Goal: Complete application form

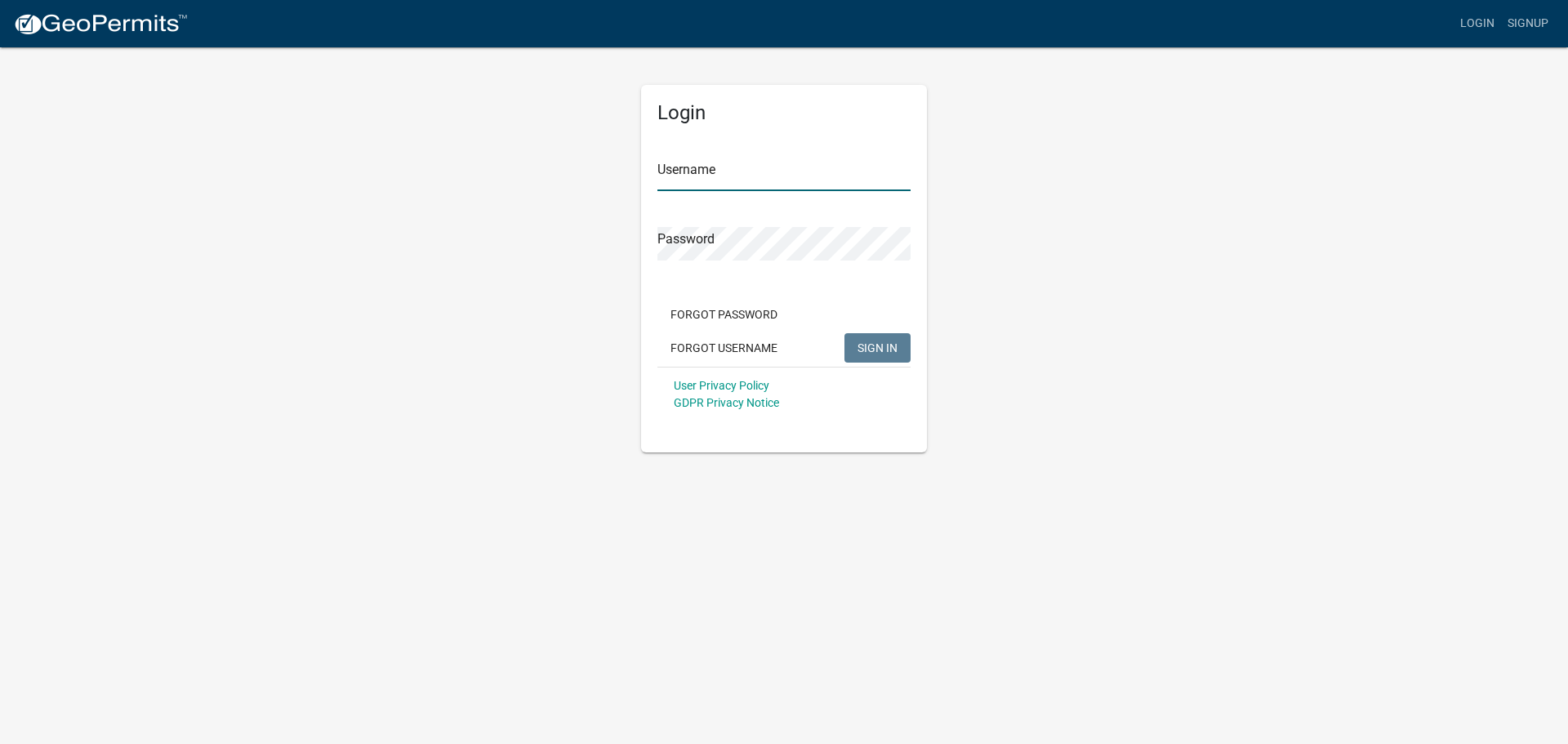
type input "Professional Electrical LLC"
click at [882, 346] on span "SIGN IN" at bounding box center [877, 347] width 40 height 13
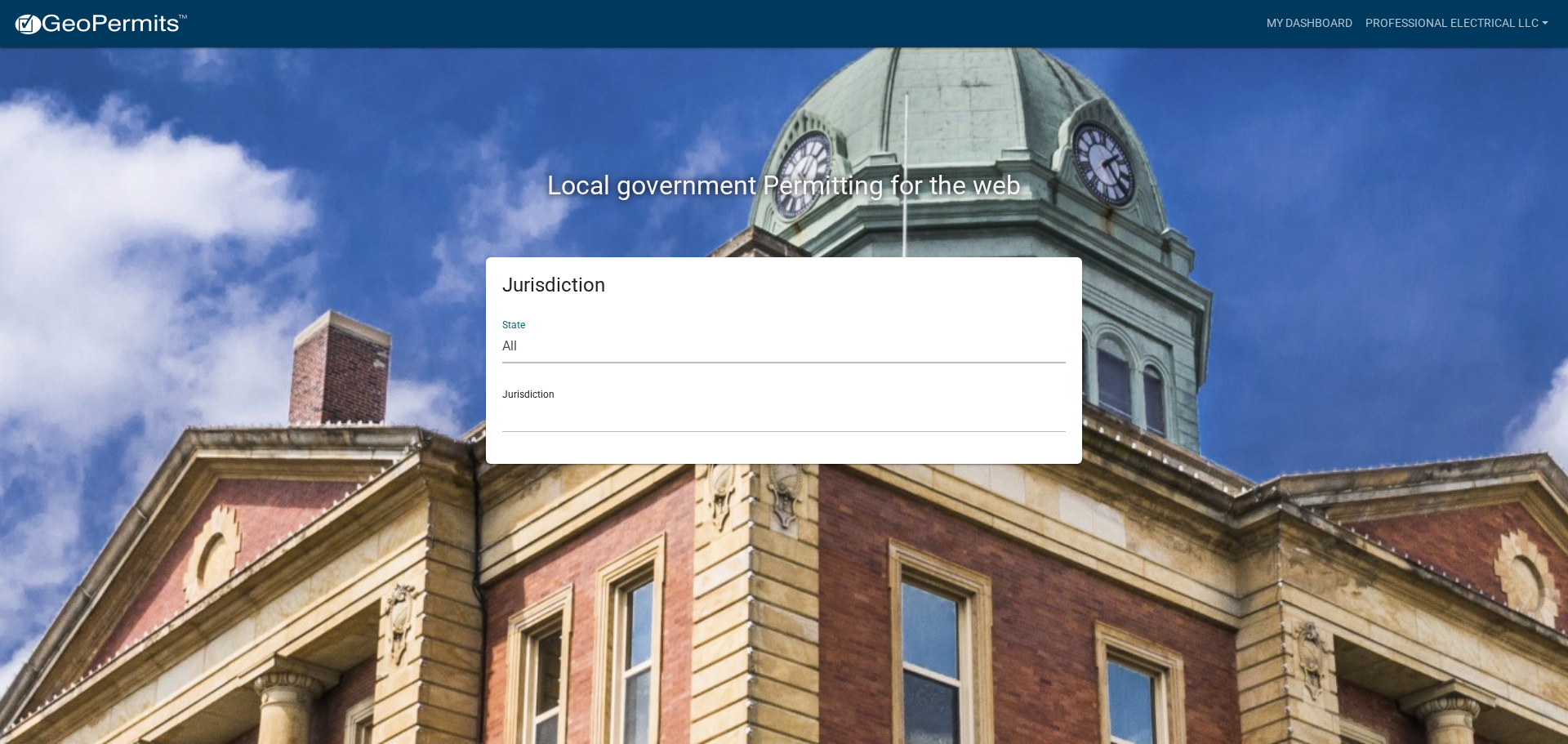
click at [511, 346] on select "All Colorado Georgia Indiana Iowa Kansas Minnesota Ohio South Carolina Wisconsin" at bounding box center [783, 347] width 563 height 34
click at [1337, 316] on div "Local government Permitting for the web Jurisdiction State All Colorado Georgia…" at bounding box center [784, 372] width 1568 height 744
click at [1547, 20] on link "Professional Electrical LLC" at bounding box center [1456, 23] width 196 height 31
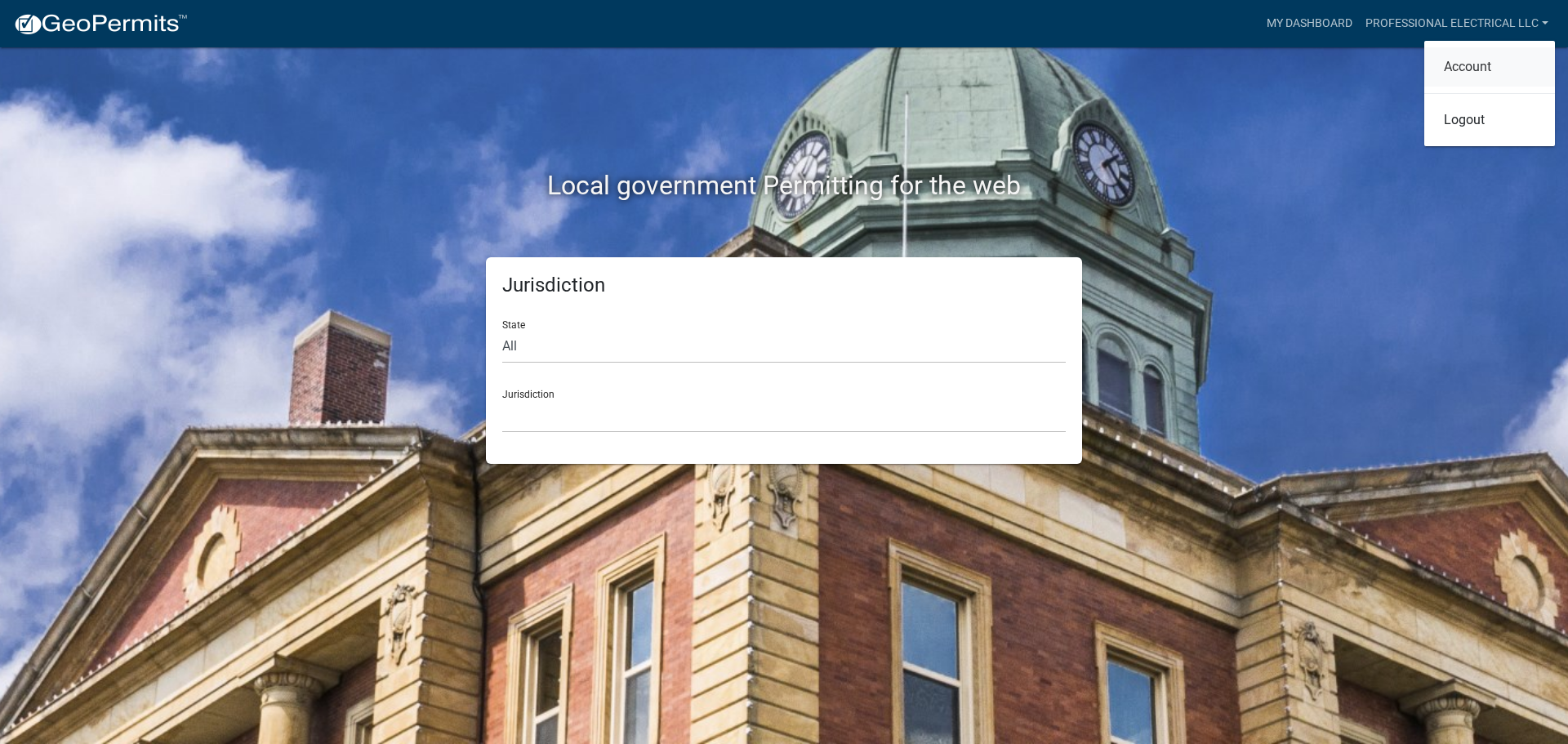
click at [1477, 65] on link "Account" at bounding box center [1489, 67] width 130 height 39
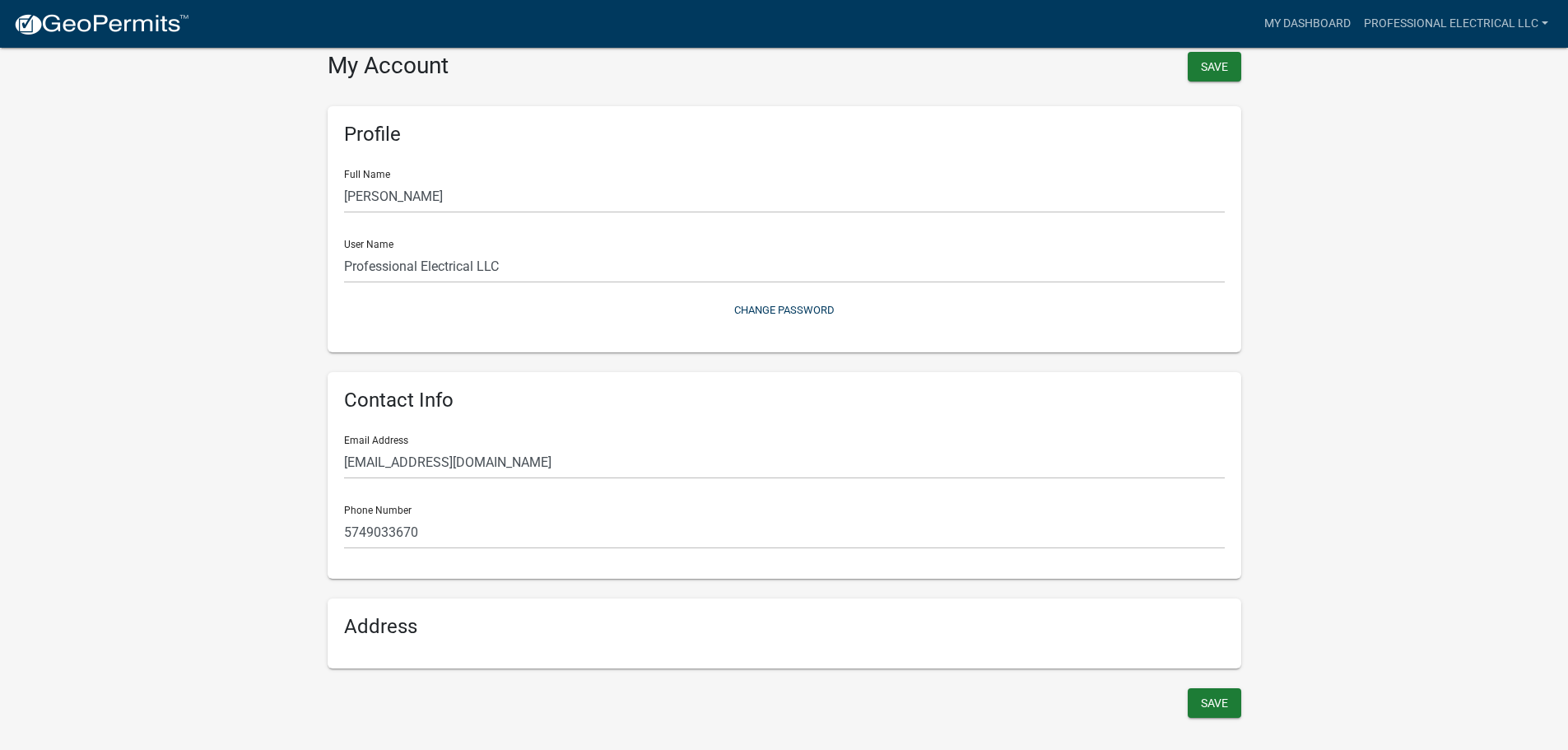
scroll to position [20, 0]
click at [380, 638] on div "Address" at bounding box center [785, 629] width 914 height 70
click at [400, 621] on h6 "Address" at bounding box center [784, 622] width 881 height 24
click at [424, 620] on h6 "Address" at bounding box center [784, 622] width 881 height 24
click at [455, 617] on h6 "Address" at bounding box center [784, 622] width 881 height 24
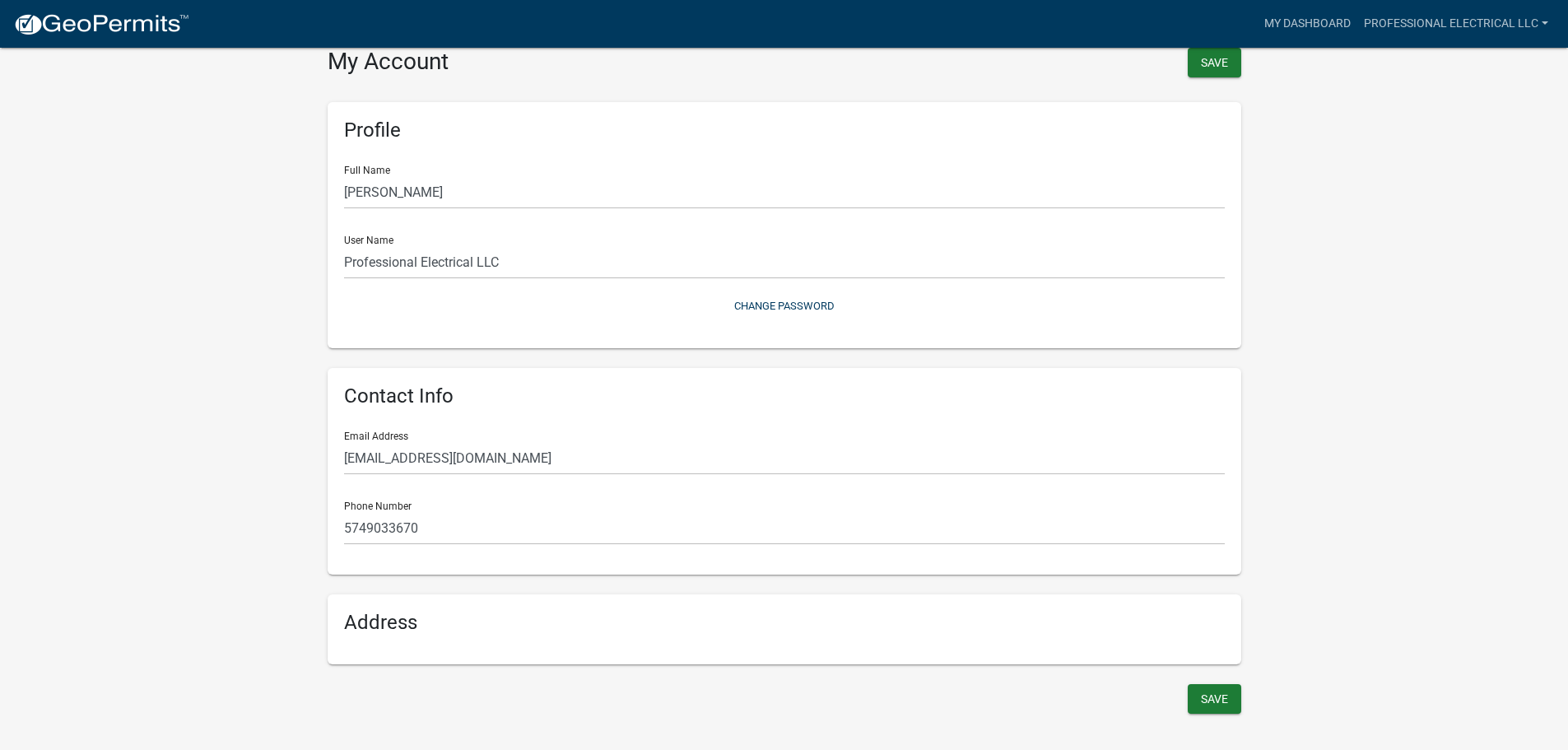
click at [532, 650] on div "Address" at bounding box center [785, 629] width 914 height 70
click at [547, 620] on h6 "Address" at bounding box center [784, 622] width 881 height 24
click at [552, 617] on h6 "Address" at bounding box center [784, 622] width 881 height 24
click at [557, 616] on h6 "Address" at bounding box center [784, 622] width 881 height 24
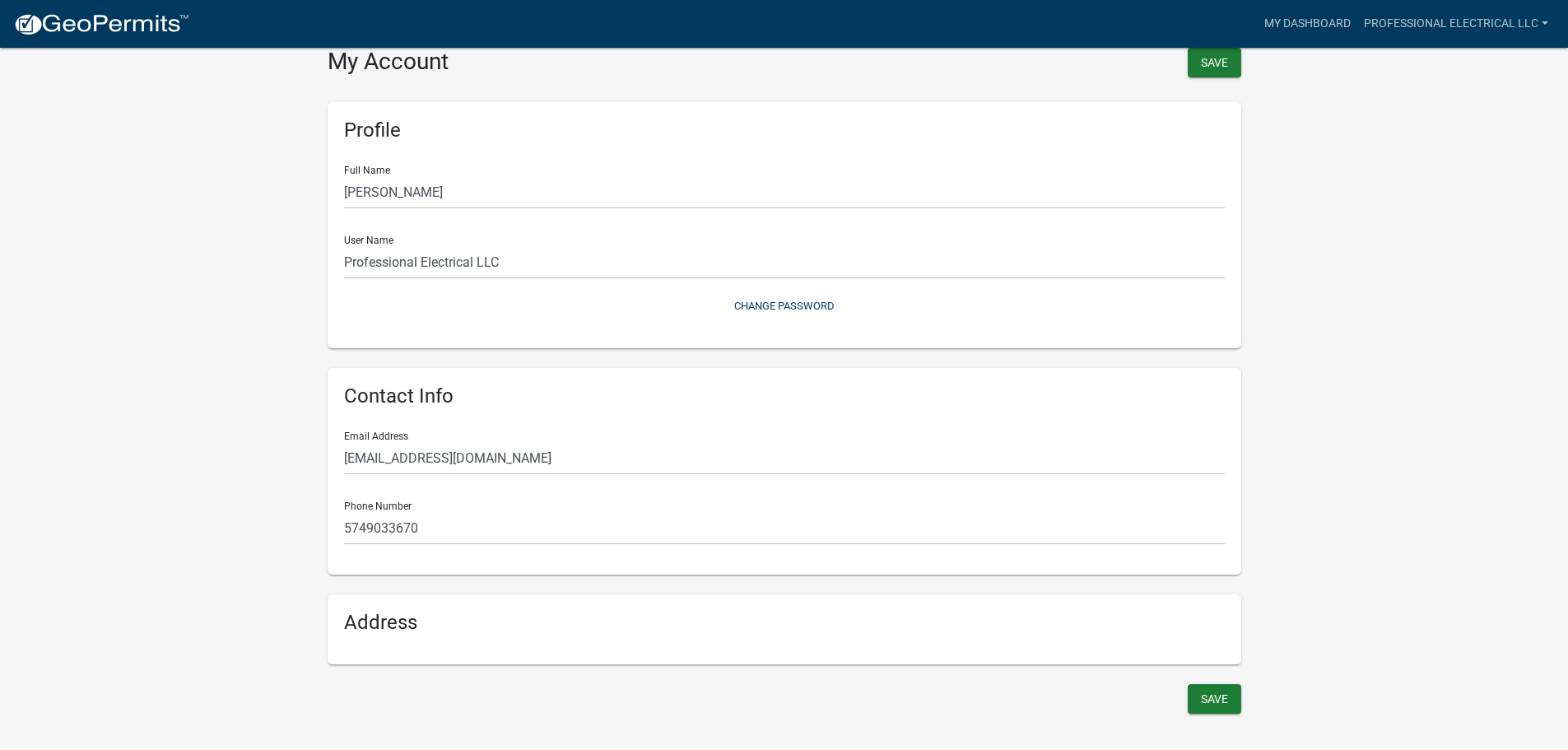
click at [543, 619] on h6 "Address" at bounding box center [784, 622] width 881 height 24
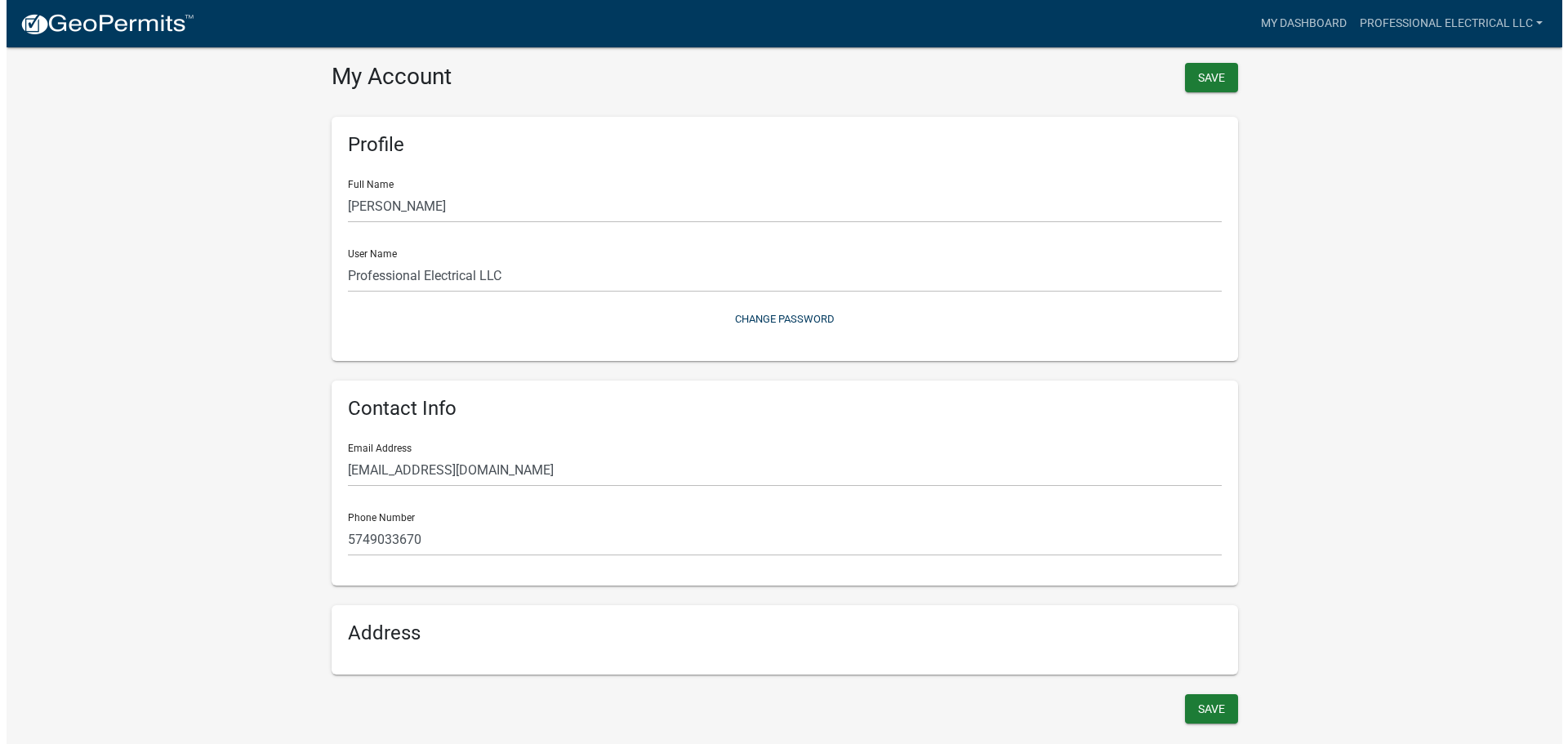
scroll to position [0, 0]
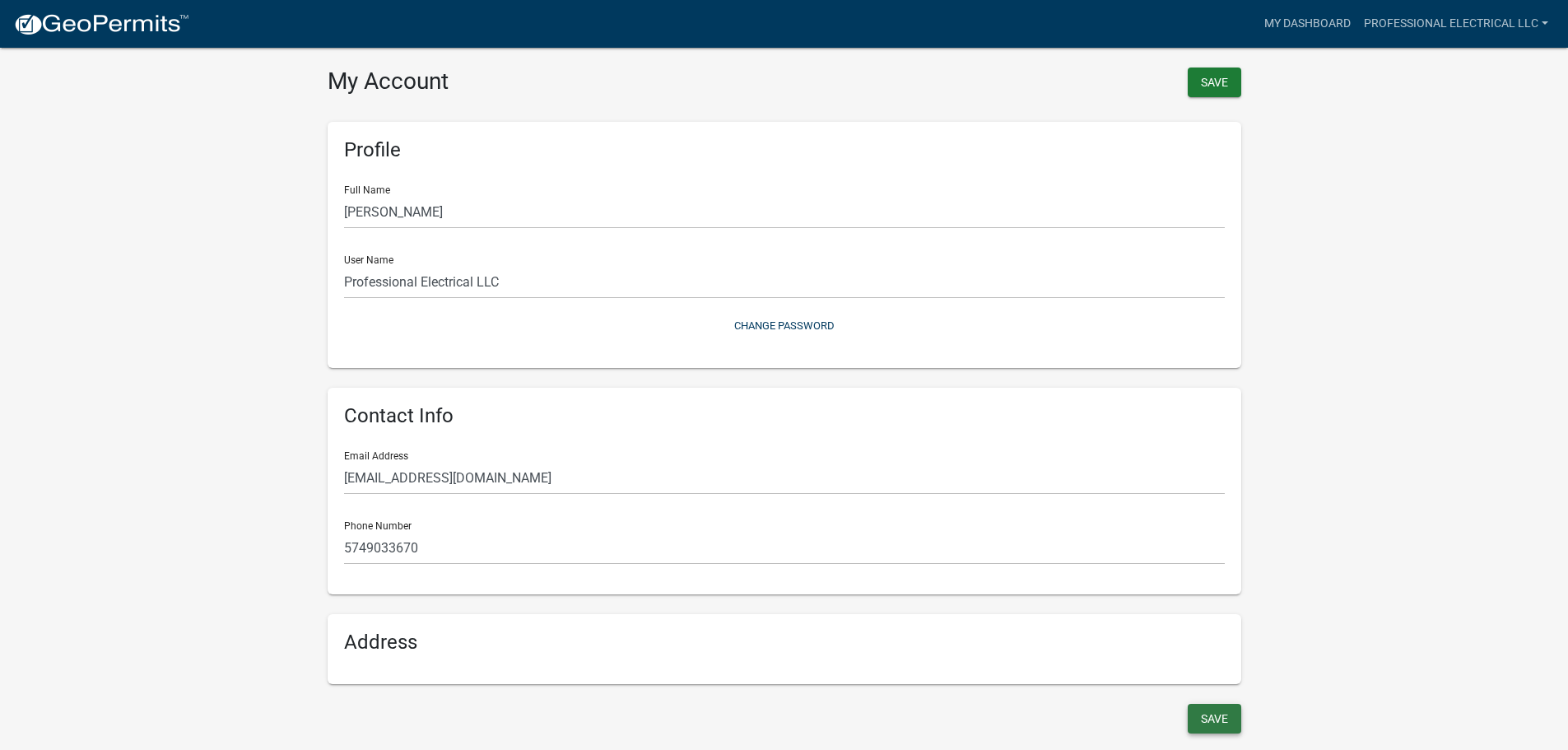
click at [1222, 718] on button "Save" at bounding box center [1215, 718] width 54 height 29
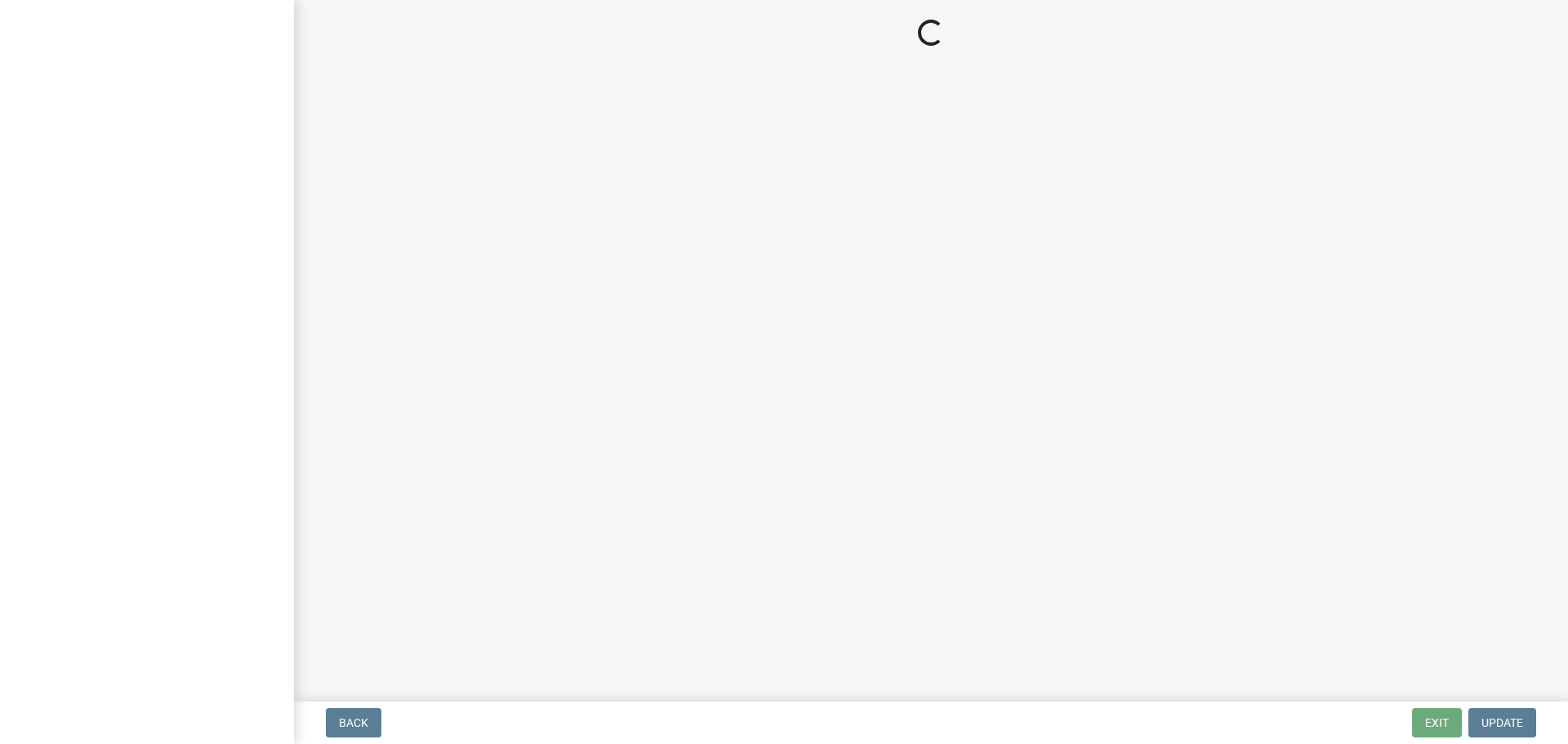
select select "IN"
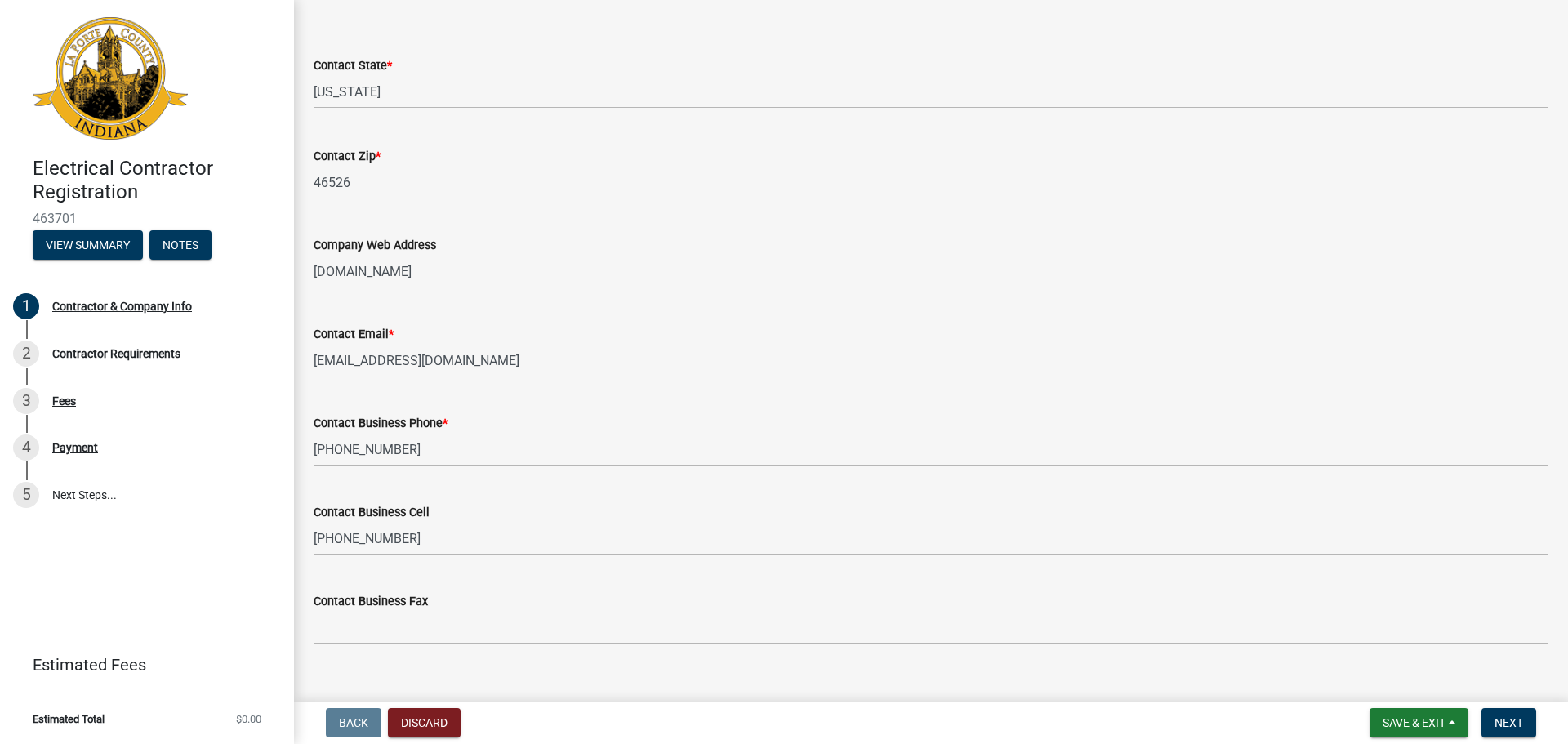
scroll to position [727, 0]
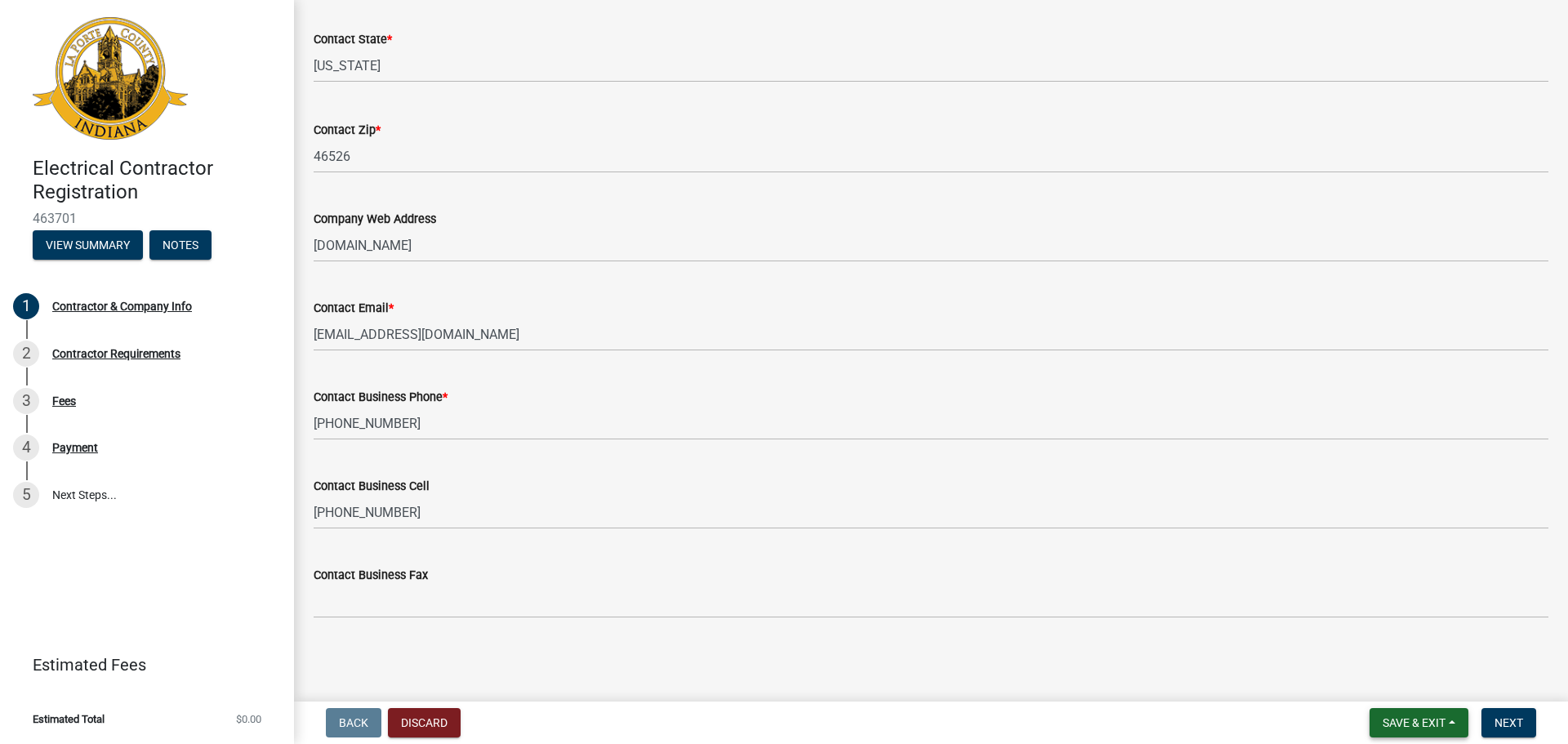
click at [1412, 718] on span "Save & Exit" at bounding box center [1414, 723] width 63 height 13
click at [1238, 476] on div "Contact Business Cell" at bounding box center [931, 486] width 1235 height 20
click at [1508, 723] on span "Next" at bounding box center [1509, 723] width 28 height 13
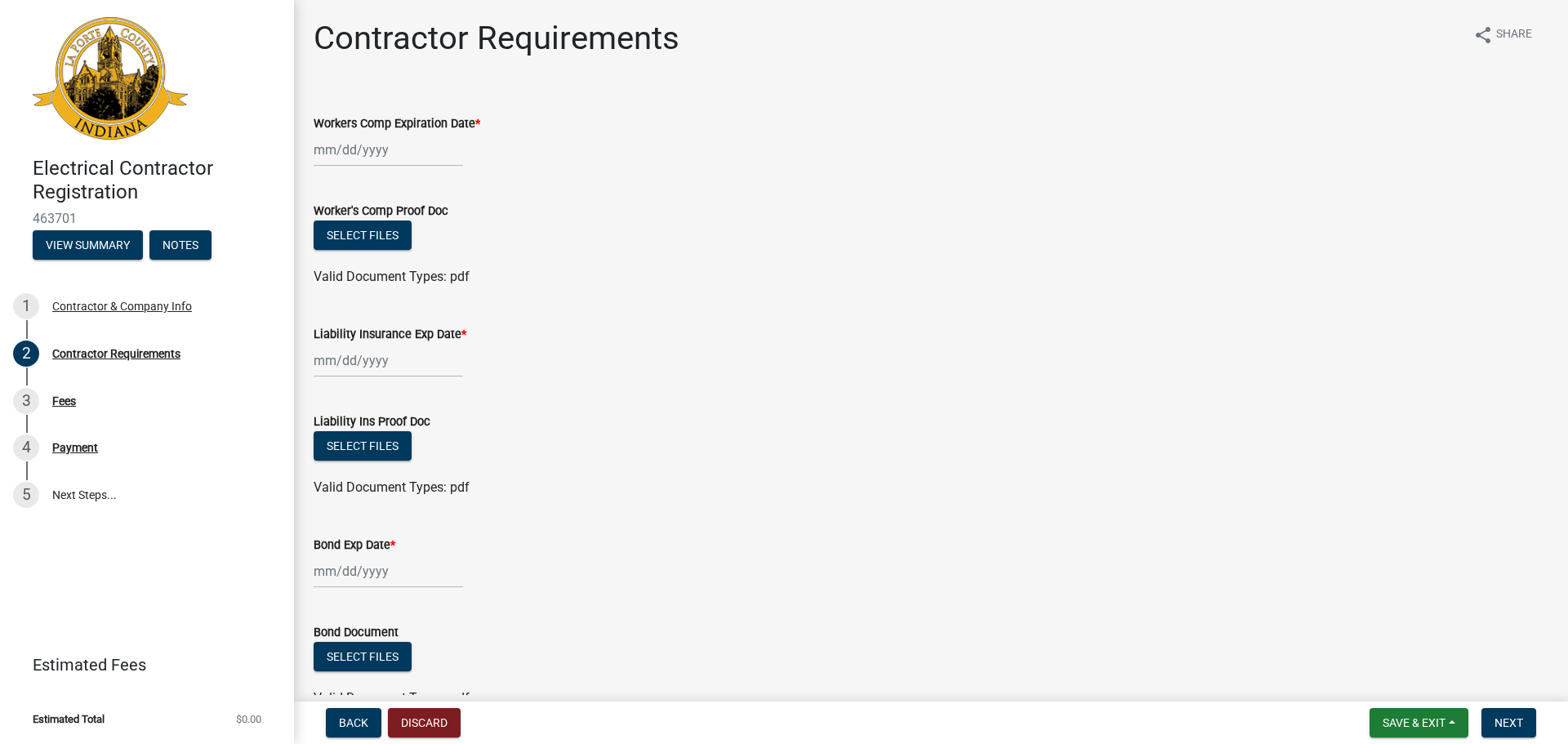
scroll to position [0, 0]
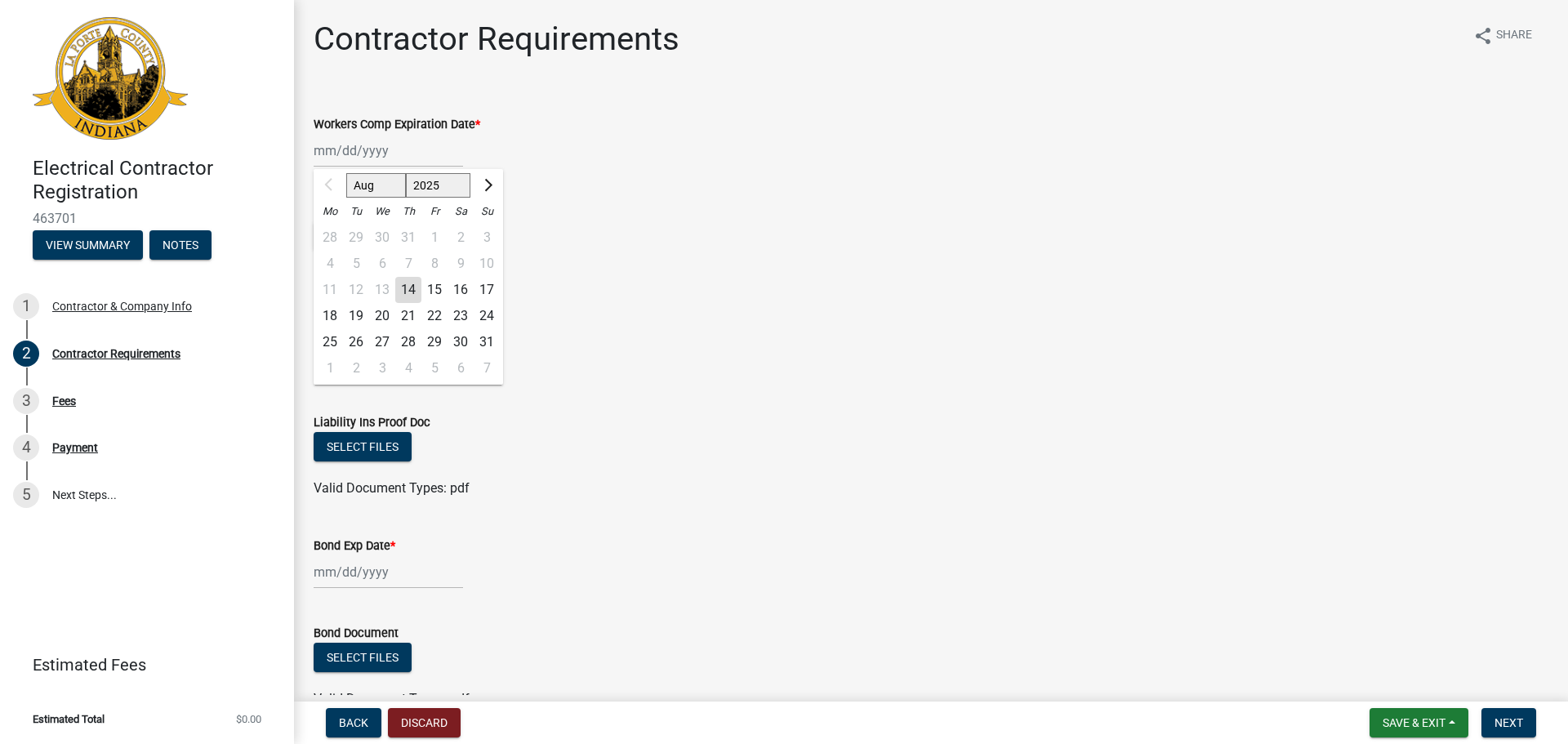
click at [331, 151] on div "Aug Sep Oct Nov [DATE] 2026 2027 2028 2029 2030 2031 2032 2033 2034 2035 2036 2…" at bounding box center [388, 151] width 150 height 34
click at [493, 188] on button "Next month" at bounding box center [487, 184] width 20 height 26
click at [493, 187] on button "Next month" at bounding box center [487, 184] width 20 height 26
click at [493, 188] on button "Next month" at bounding box center [487, 184] width 20 height 26
click at [492, 189] on button "Next month" at bounding box center [487, 184] width 20 height 26
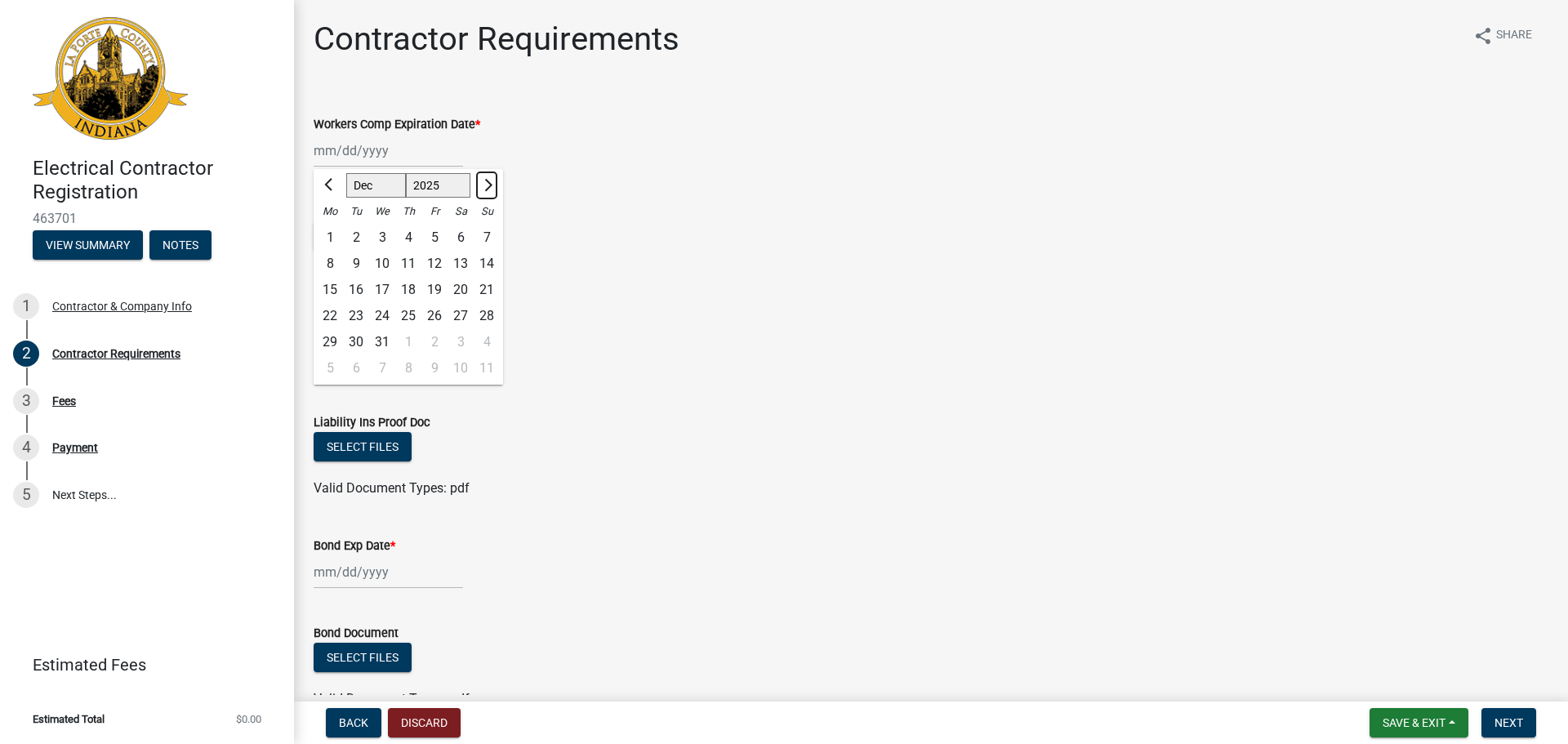
click at [492, 189] on button "Next month" at bounding box center [487, 184] width 20 height 26
select select "1"
select select "2026"
click at [492, 189] on button "Next month" at bounding box center [487, 184] width 20 height 26
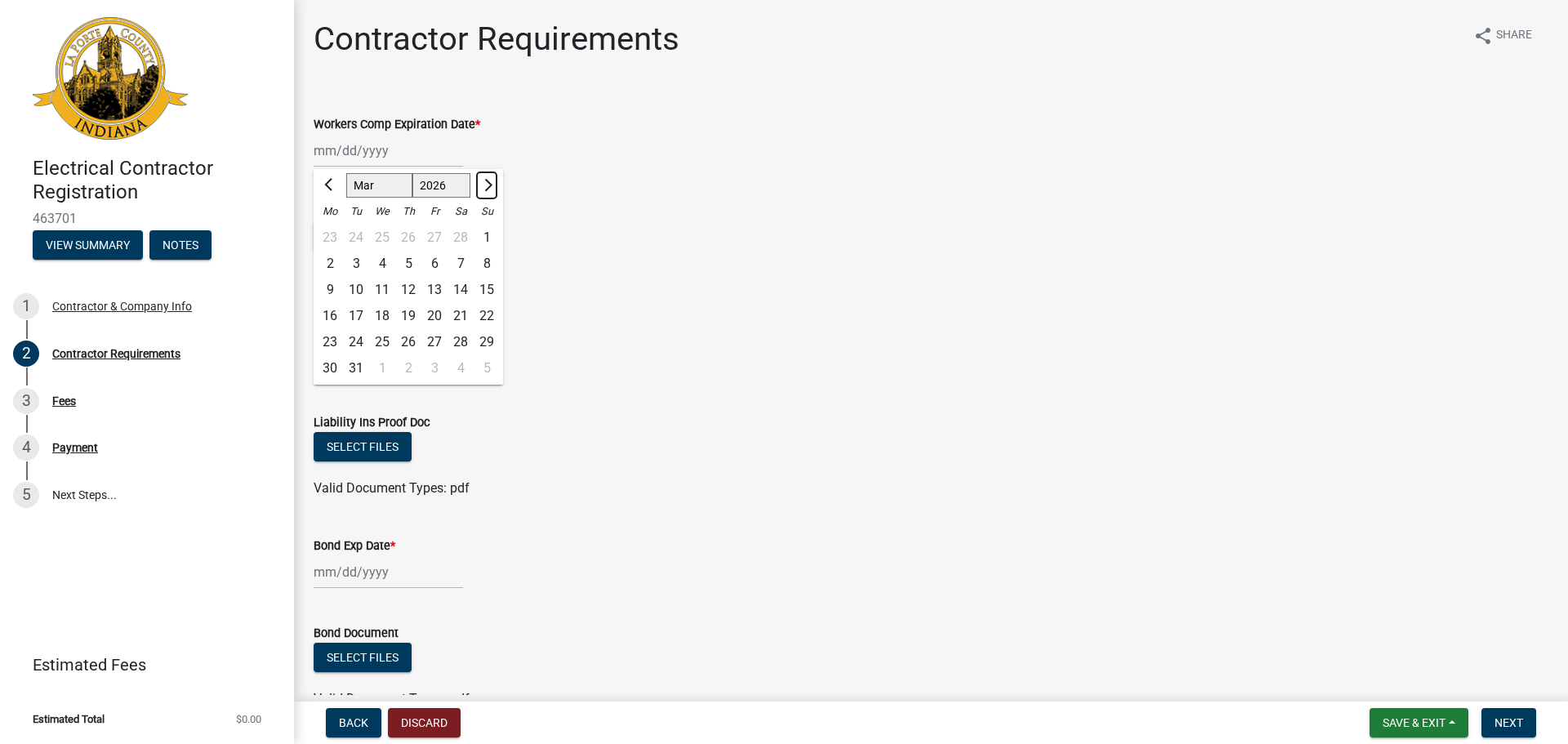
click at [492, 189] on button "Next month" at bounding box center [487, 184] width 20 height 26
select select "5"
click at [408, 262] on div "7" at bounding box center [408, 263] width 26 height 26
type input "[DATE]"
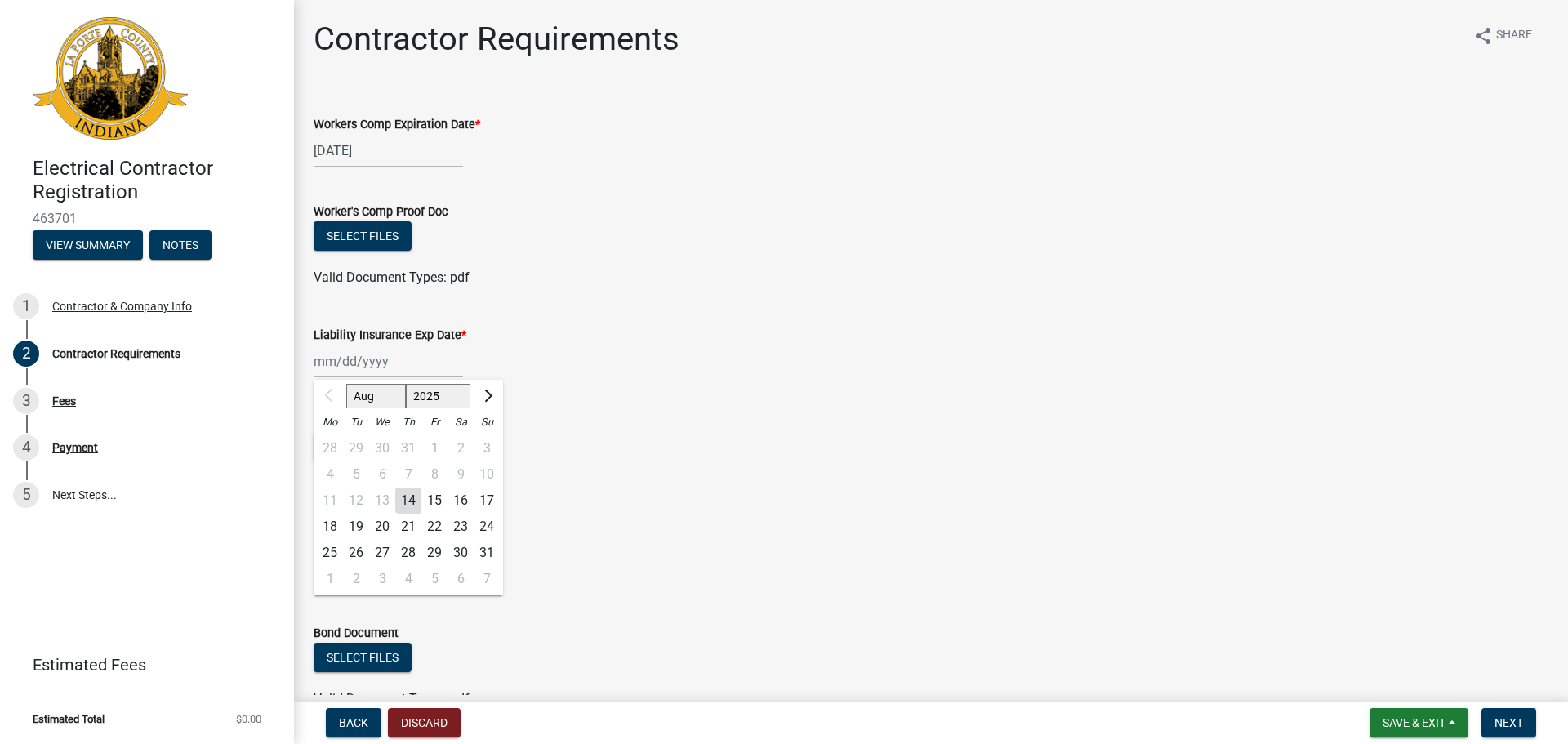
click at [354, 366] on div "Aug Sep Oct Nov [DATE] 2026 2027 2028 2029 2030 2031 2032 2033 2034 2035 2036 2…" at bounding box center [388, 362] width 150 height 34
click at [491, 392] on button "Next month" at bounding box center [487, 395] width 20 height 26
click at [490, 391] on button "Next month" at bounding box center [487, 395] width 20 height 26
click at [488, 392] on button "Next month" at bounding box center [487, 395] width 20 height 26
click at [486, 392] on span "Next month" at bounding box center [486, 395] width 12 height 12
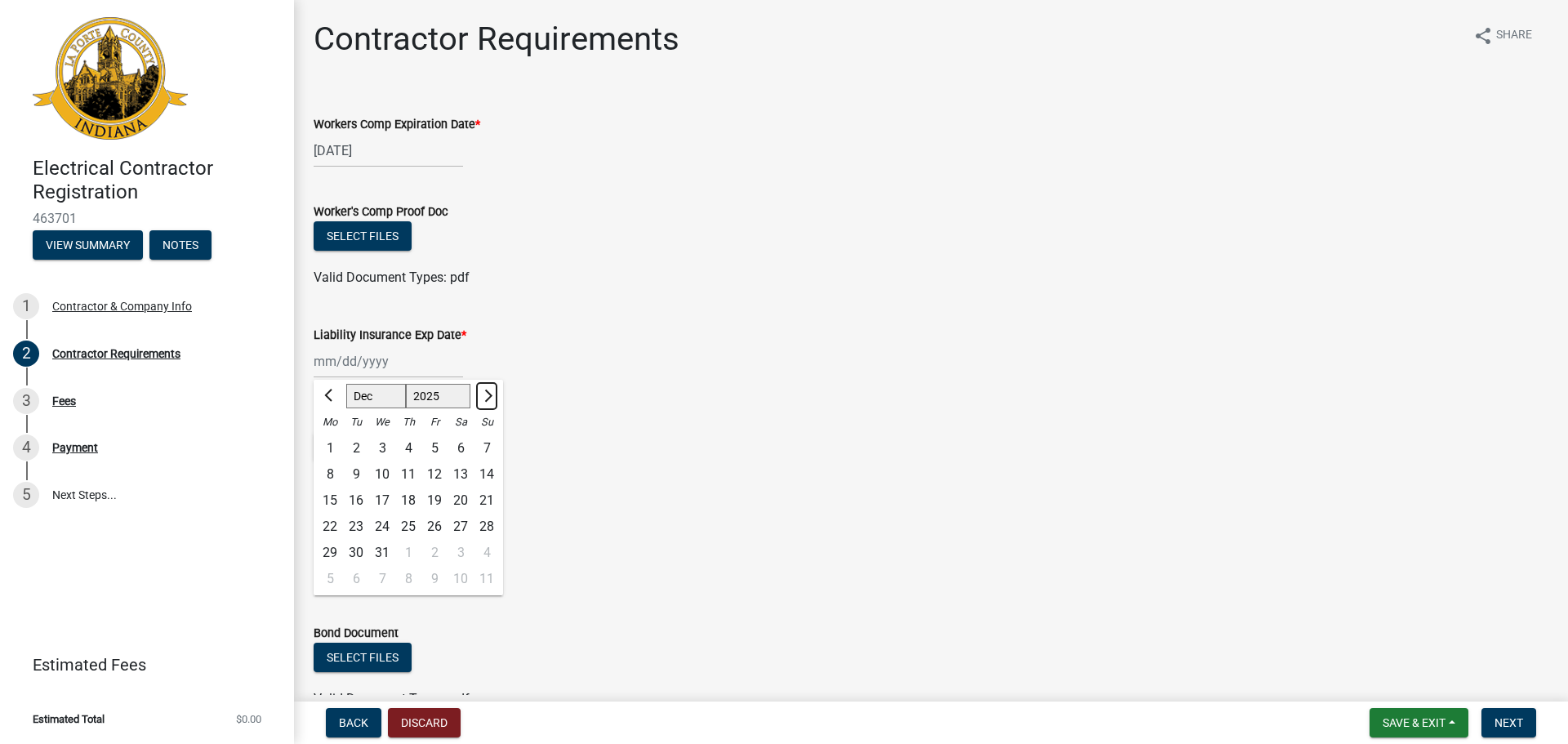
click at [486, 392] on span "Next month" at bounding box center [486, 395] width 12 height 12
select select "1"
select select "2026"
click at [485, 392] on span "Next month" at bounding box center [486, 395] width 12 height 12
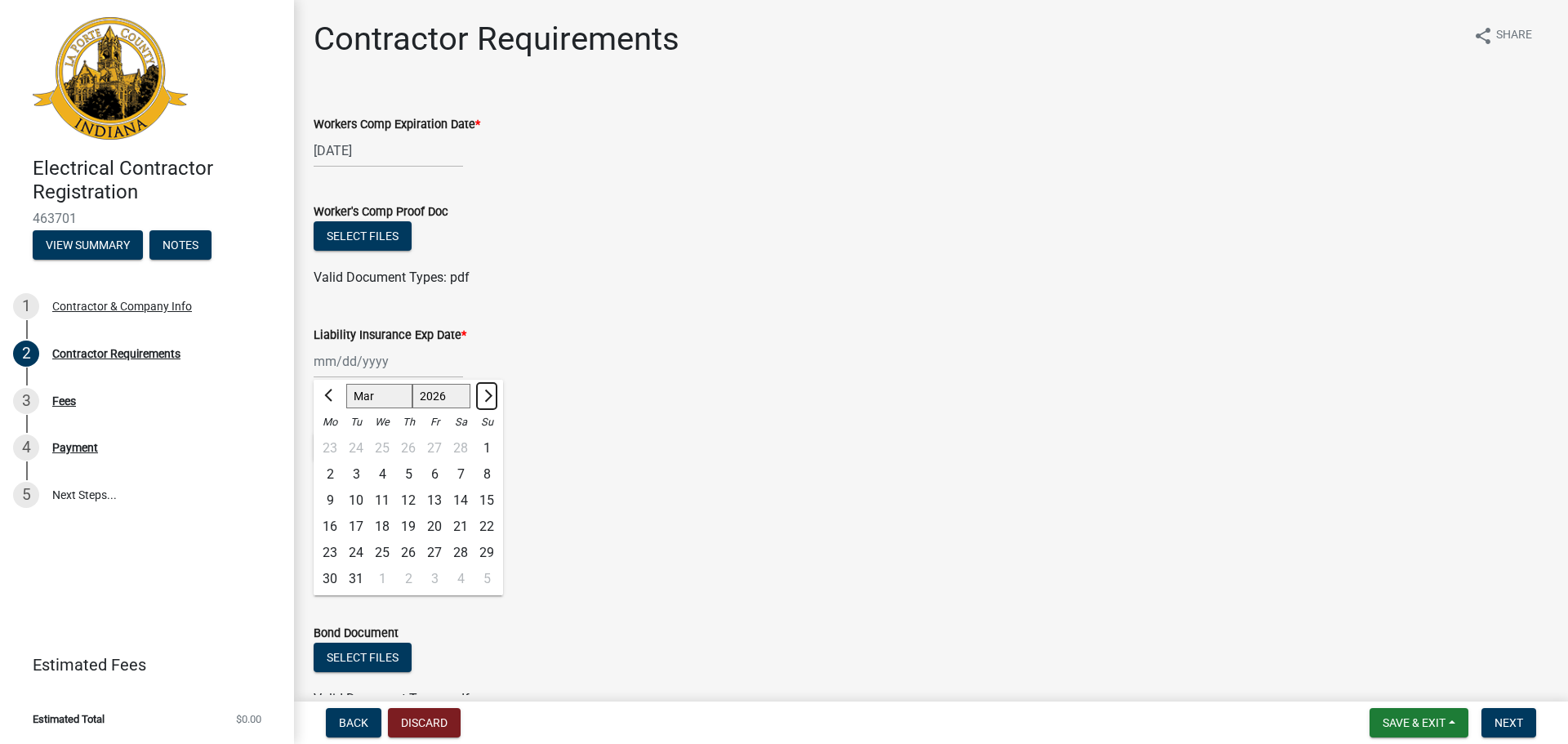
click at [485, 392] on span "Next month" at bounding box center [486, 395] width 12 height 12
click at [326, 391] on button "Previous month" at bounding box center [330, 395] width 20 height 26
select select "5"
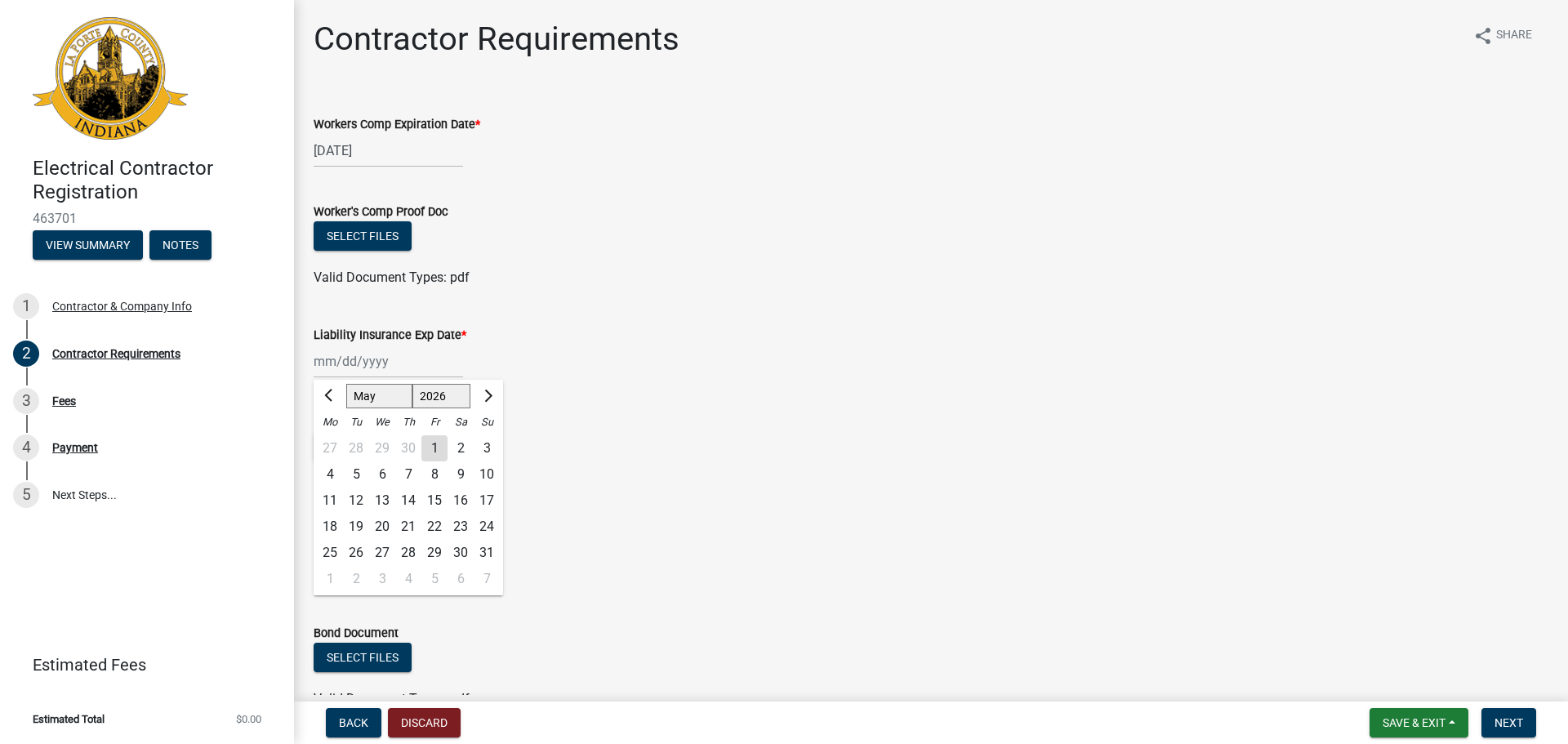
click at [404, 470] on div "7" at bounding box center [408, 474] width 26 height 26
type input "[DATE]"
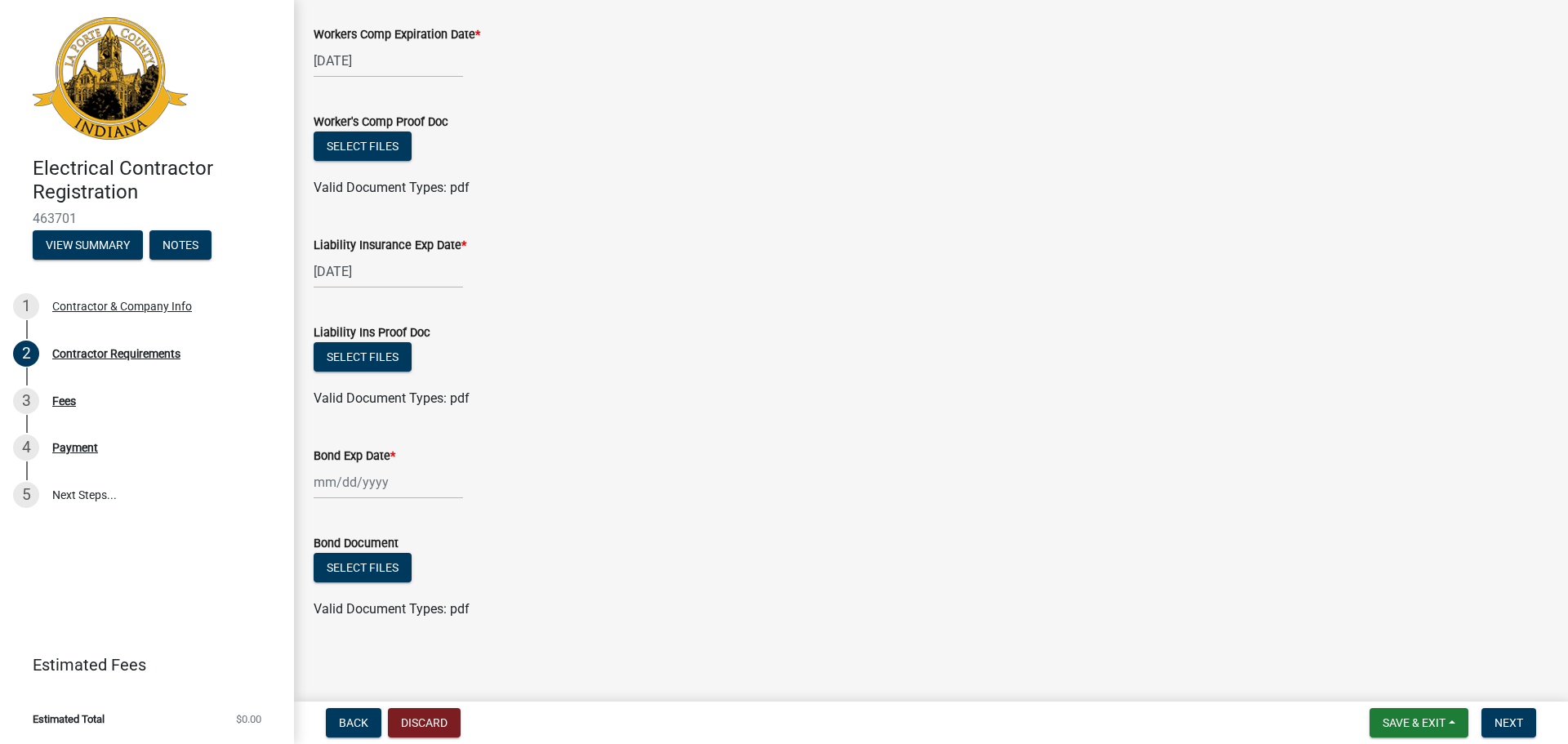
scroll to position [92, 0]
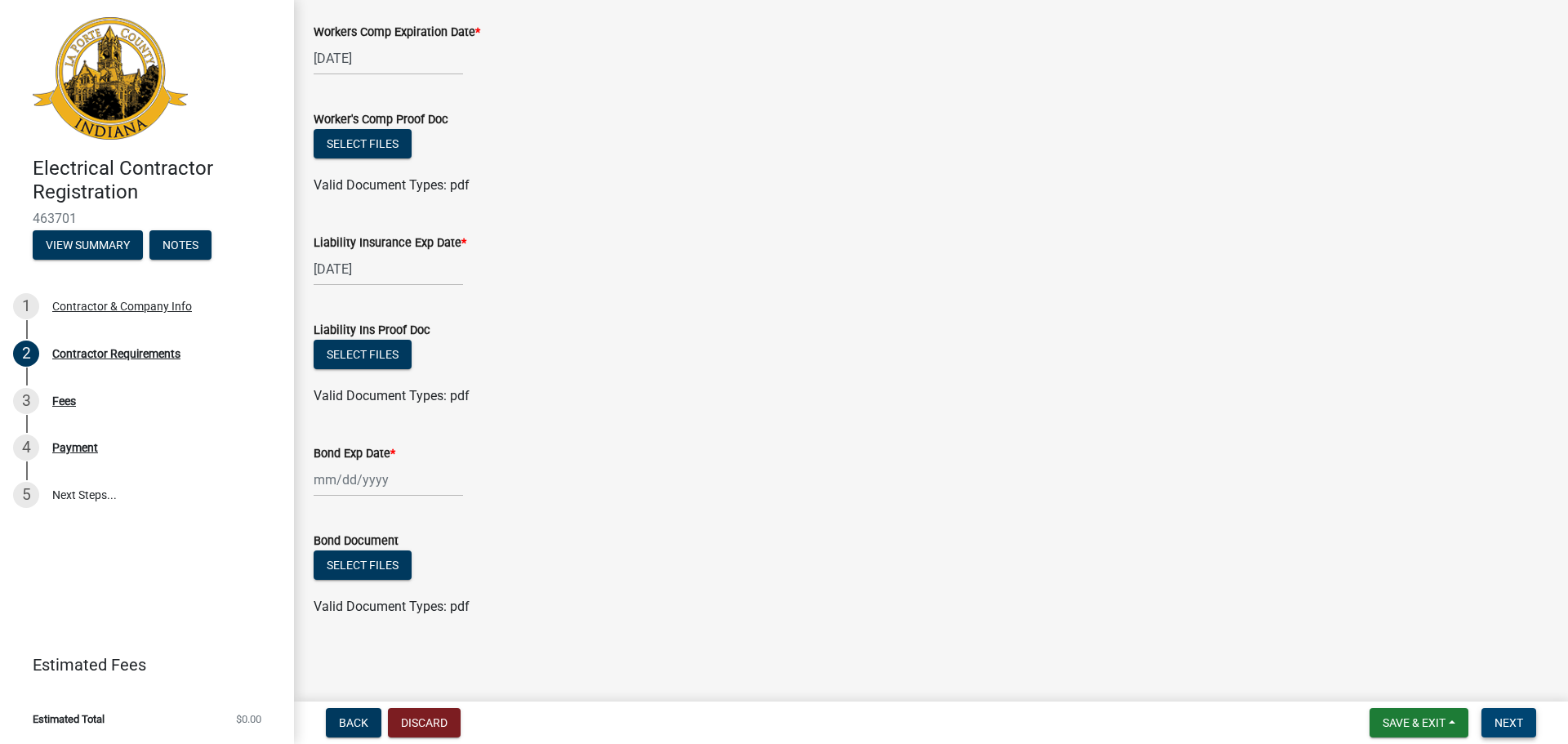
click at [1509, 720] on span "Next" at bounding box center [1509, 723] width 28 height 13
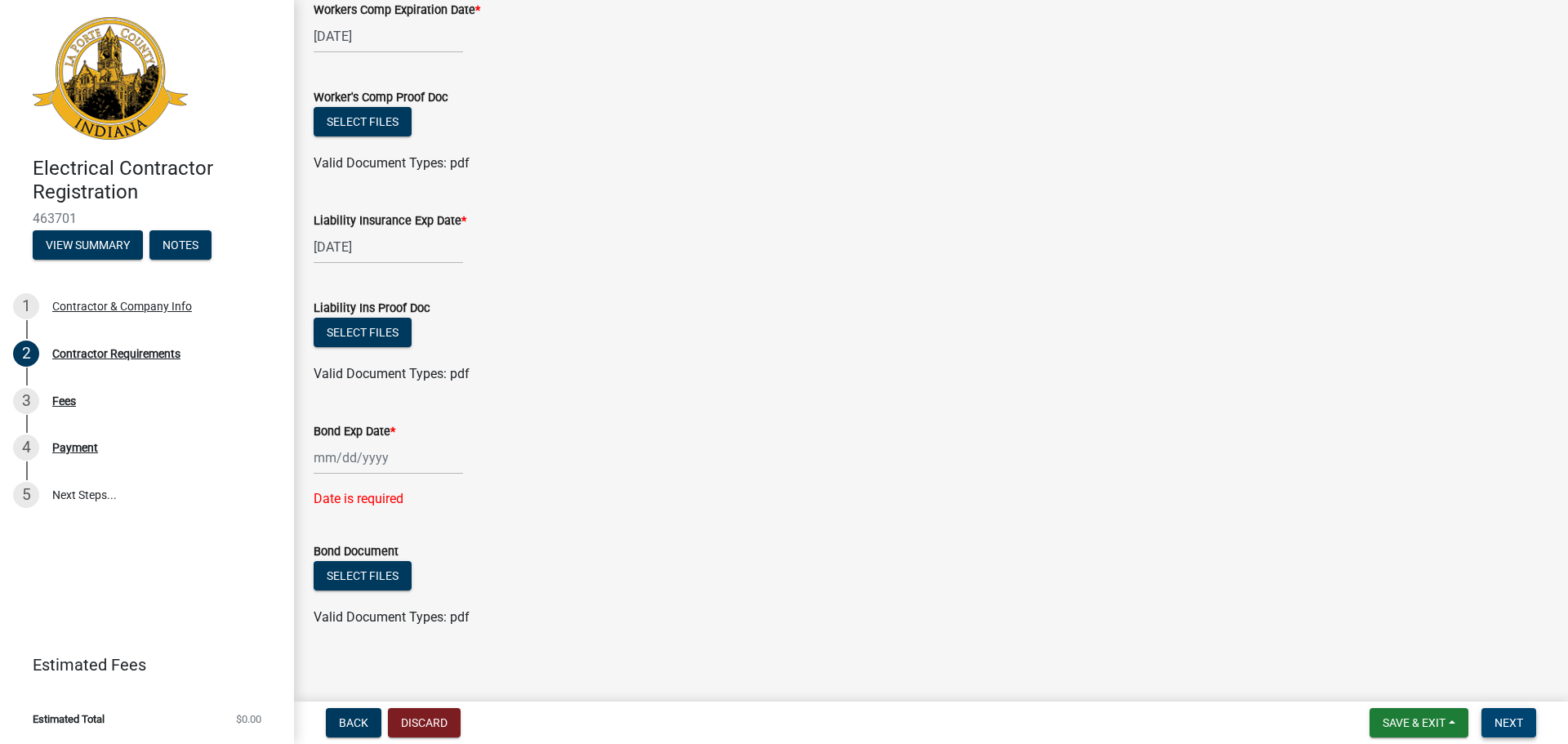
scroll to position [125, 0]
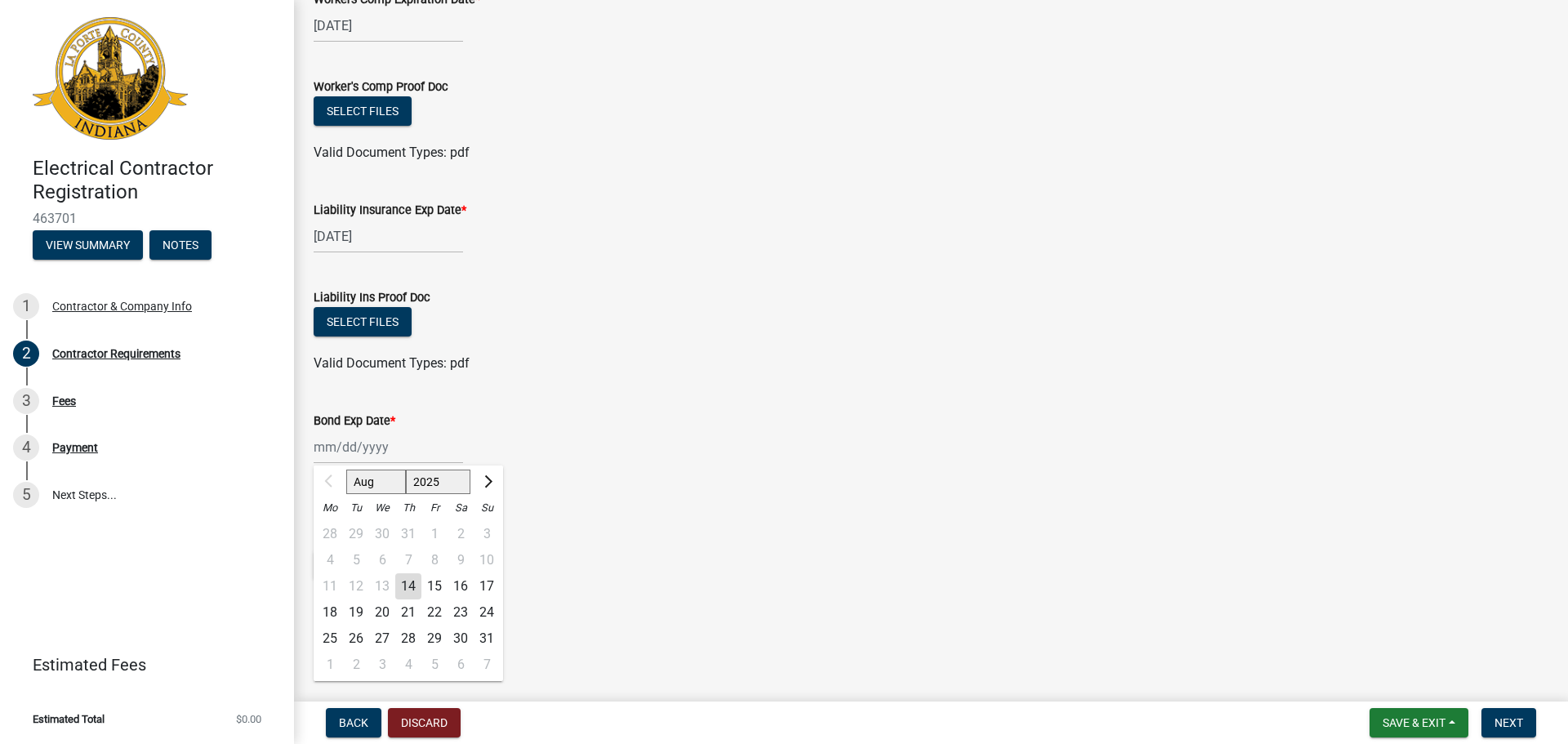
click at [329, 450] on div "Aug Sep Oct Nov [DATE] 2026 2027 2028 2029 2030 2031 2032 2033 2034 2035 2036 2…" at bounding box center [388, 447] width 150 height 34
click at [487, 480] on span "Next month" at bounding box center [486, 482] width 12 height 12
click at [488, 480] on span "Next month" at bounding box center [486, 482] width 12 height 12
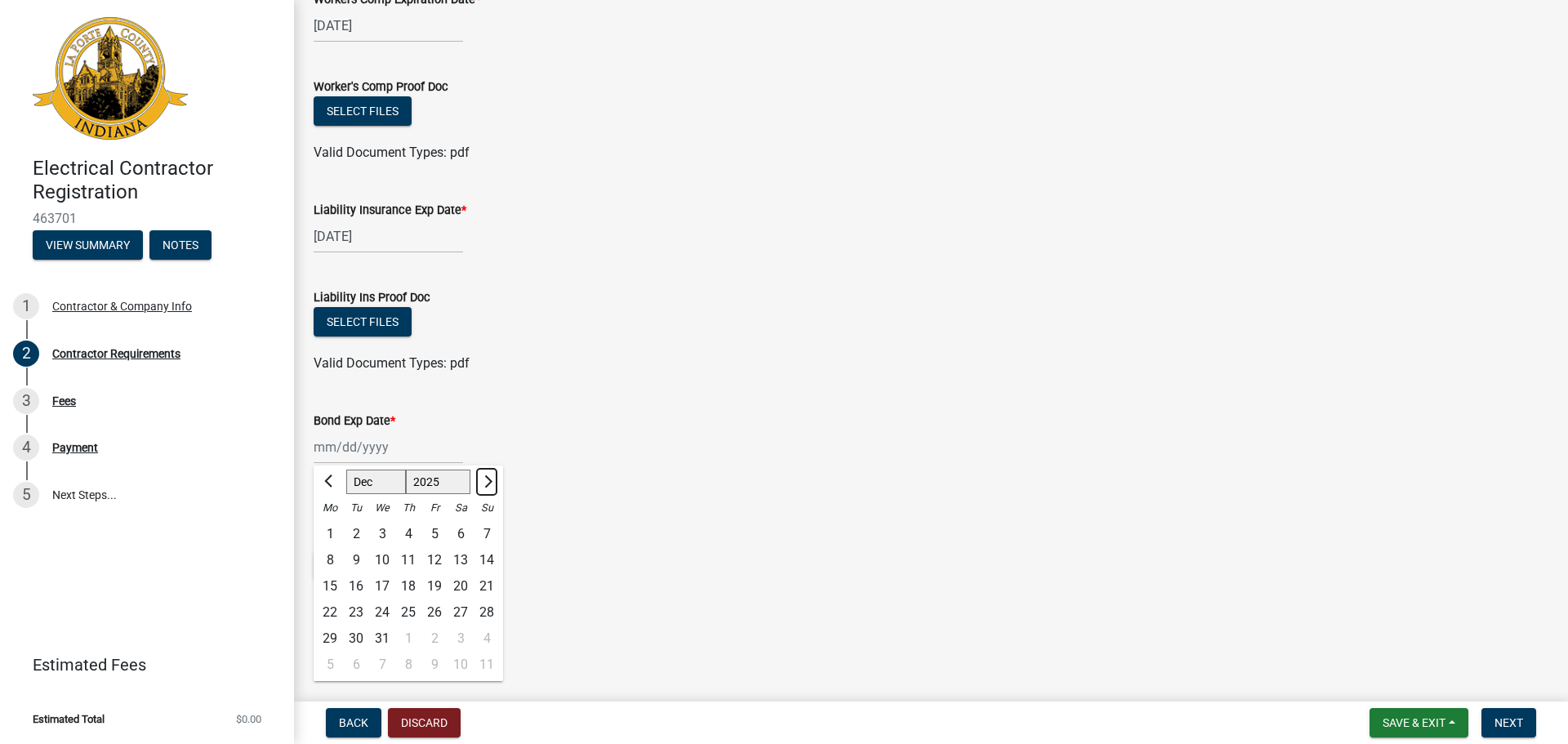
click at [489, 480] on span "Next month" at bounding box center [486, 482] width 12 height 12
select select "1"
select select "2026"
click at [489, 480] on span "Next month" at bounding box center [486, 482] width 12 height 12
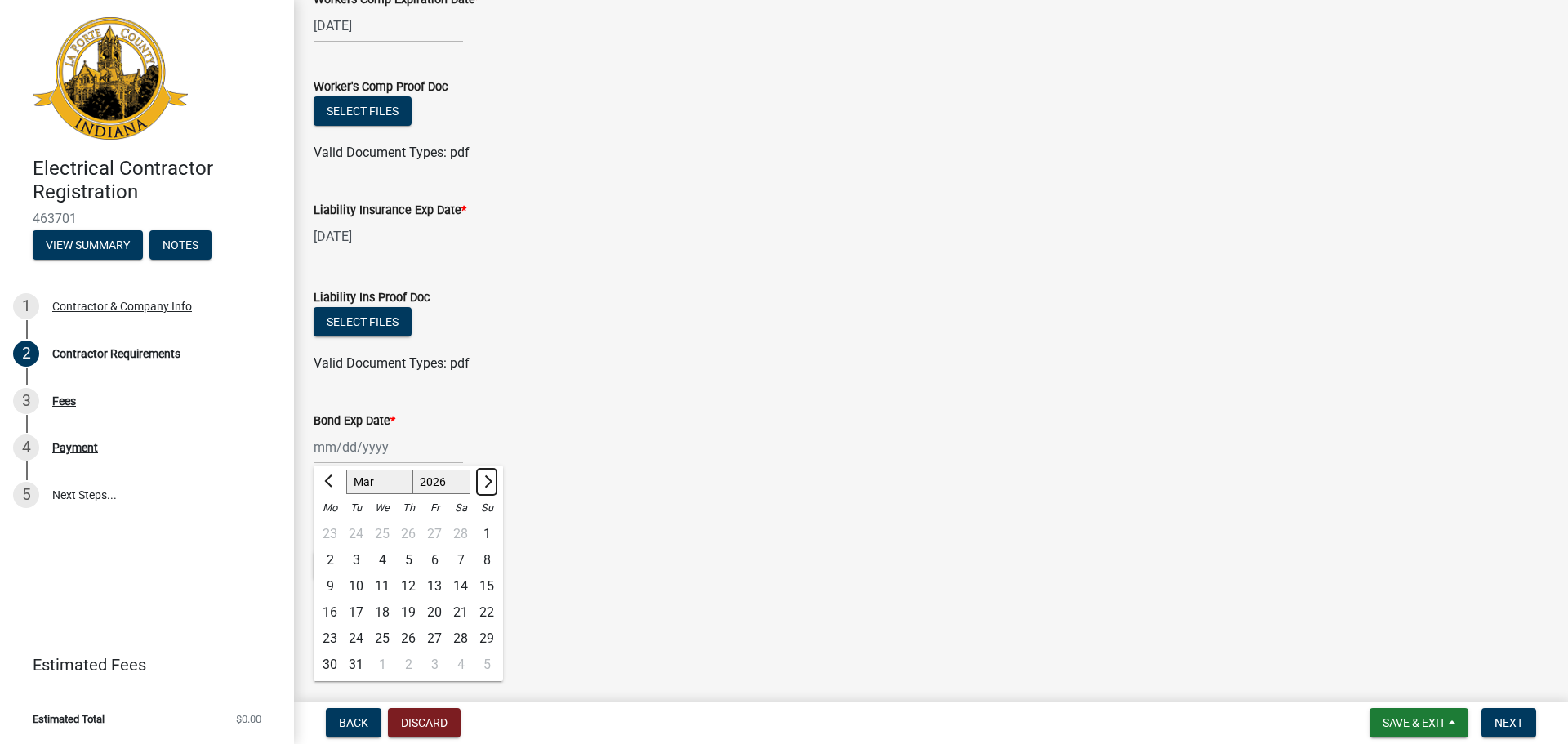
click at [489, 480] on span "Next month" at bounding box center [486, 482] width 12 height 12
select select "5"
click at [410, 557] on div "7" at bounding box center [408, 560] width 26 height 26
type input "[DATE]"
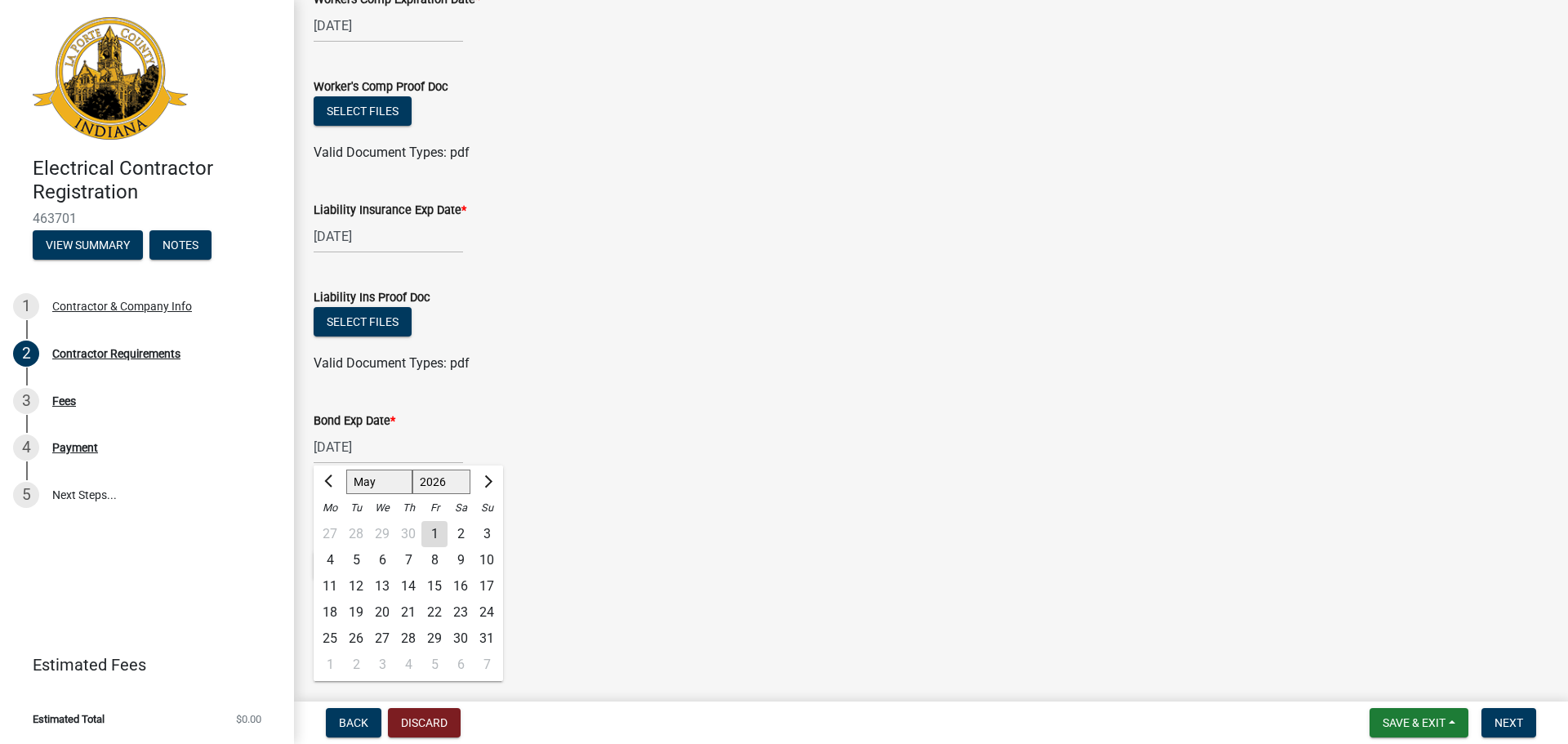
scroll to position [92, 0]
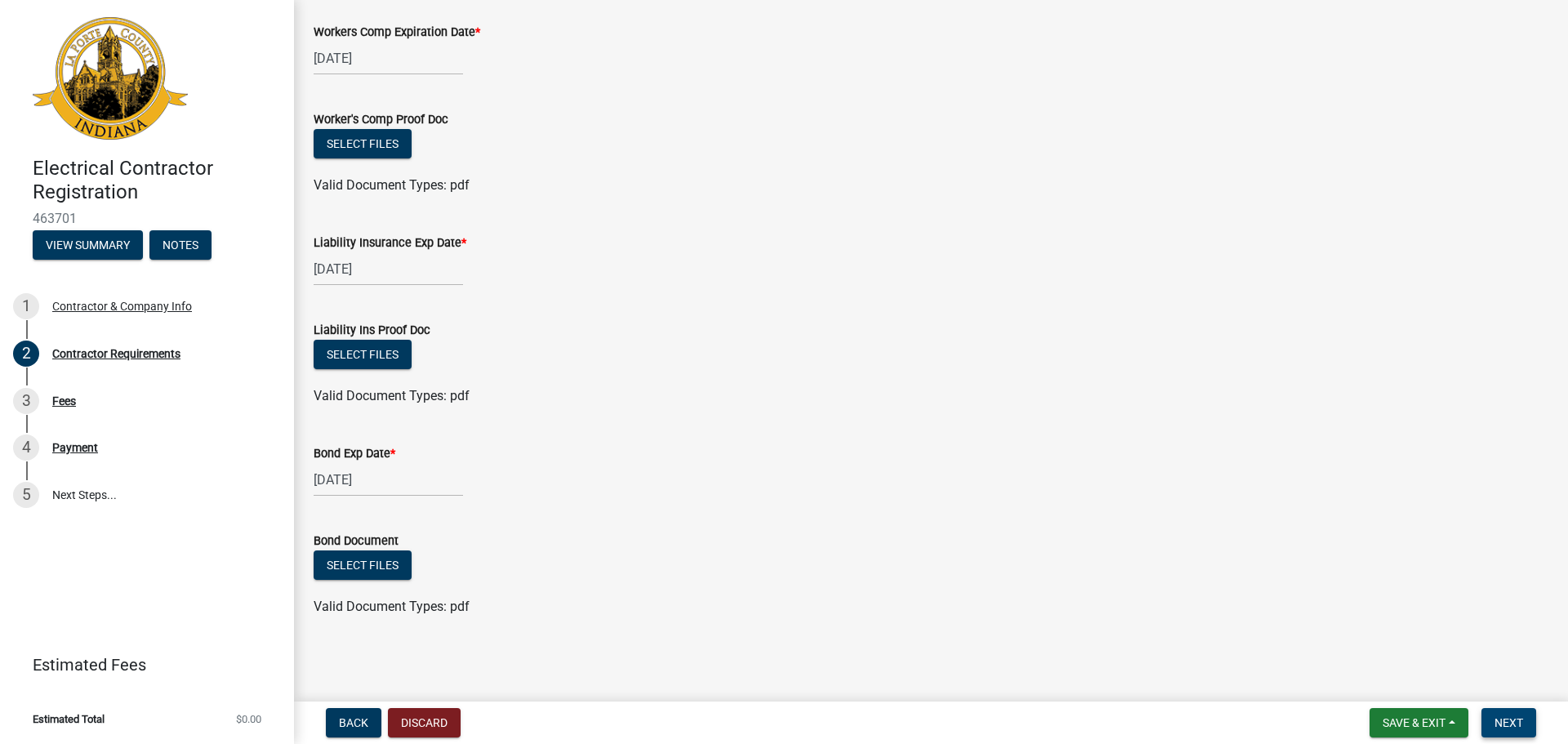
click at [1511, 718] on span "Next" at bounding box center [1509, 723] width 28 height 13
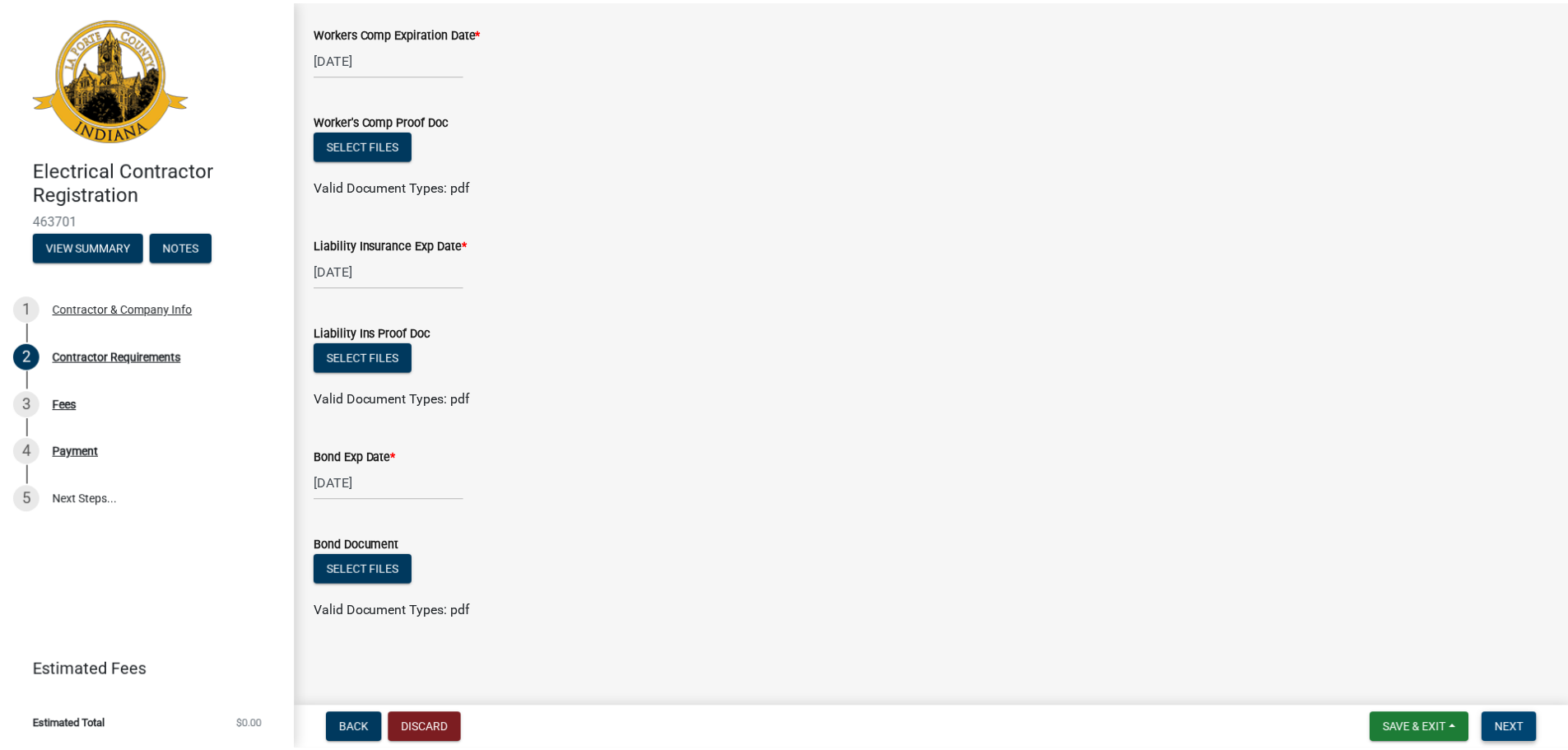
scroll to position [0, 0]
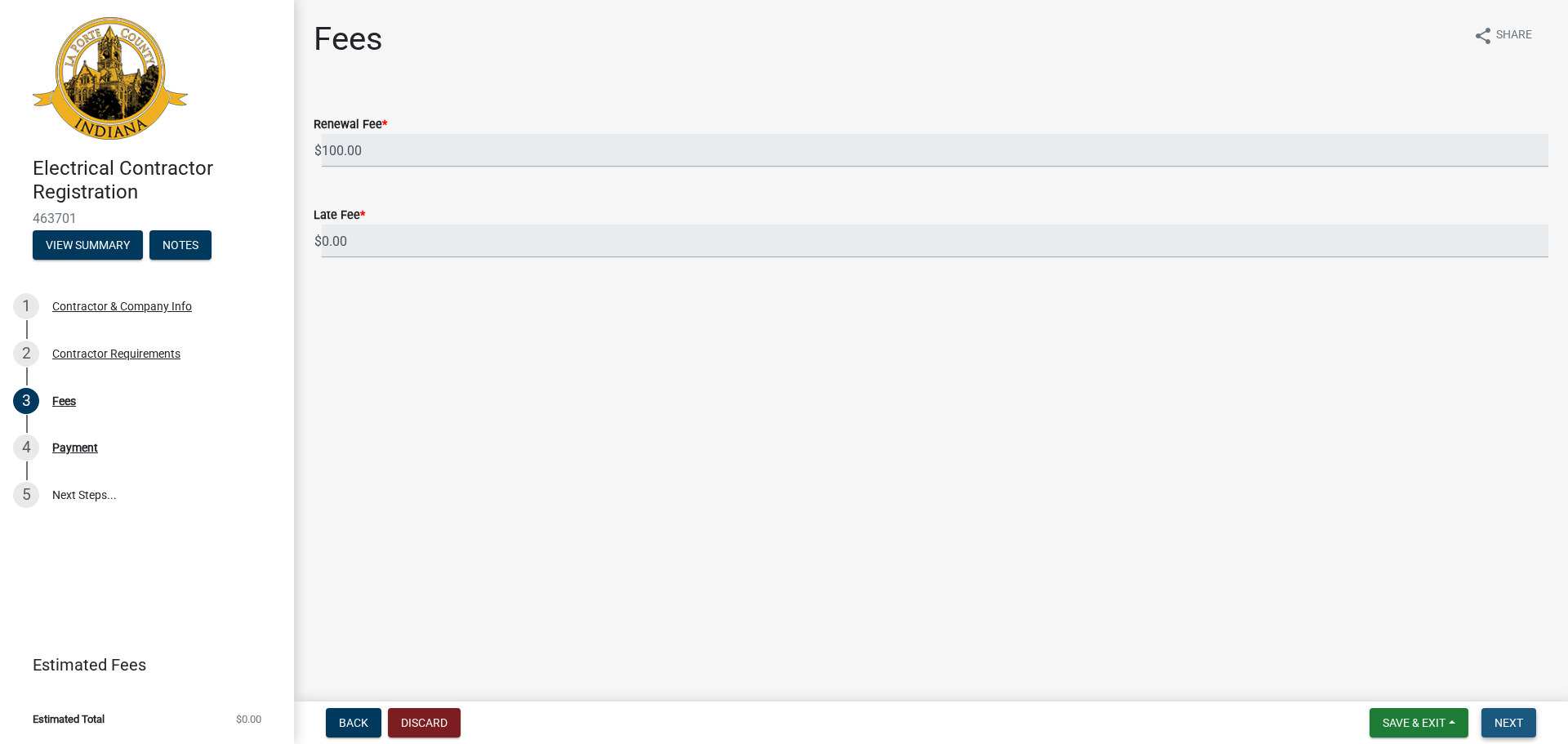
click at [1509, 719] on span "Next" at bounding box center [1509, 723] width 28 height 13
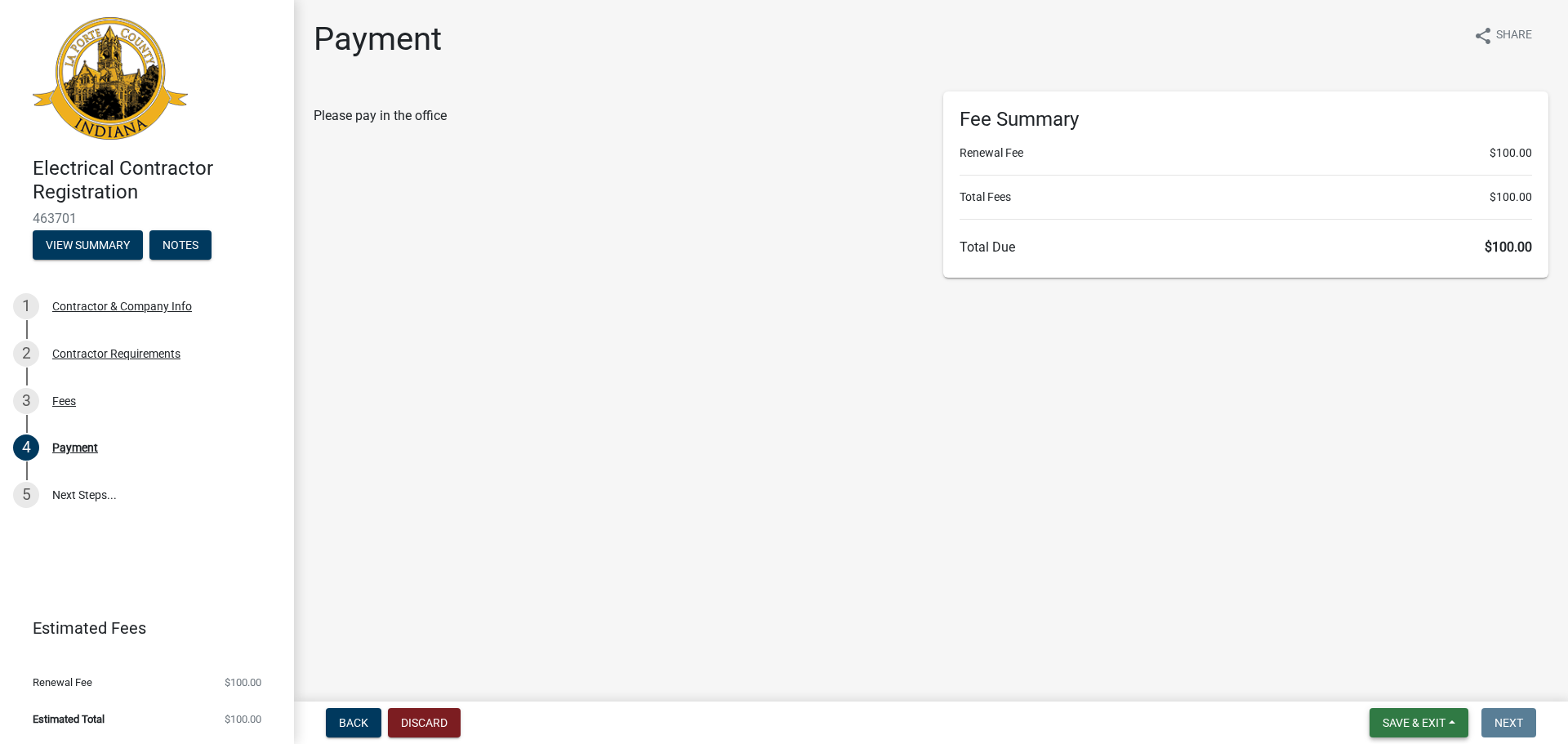
click at [1408, 717] on span "Save & Exit" at bounding box center [1414, 723] width 63 height 13
click at [1399, 679] on button "Save & Exit" at bounding box center [1402, 680] width 130 height 39
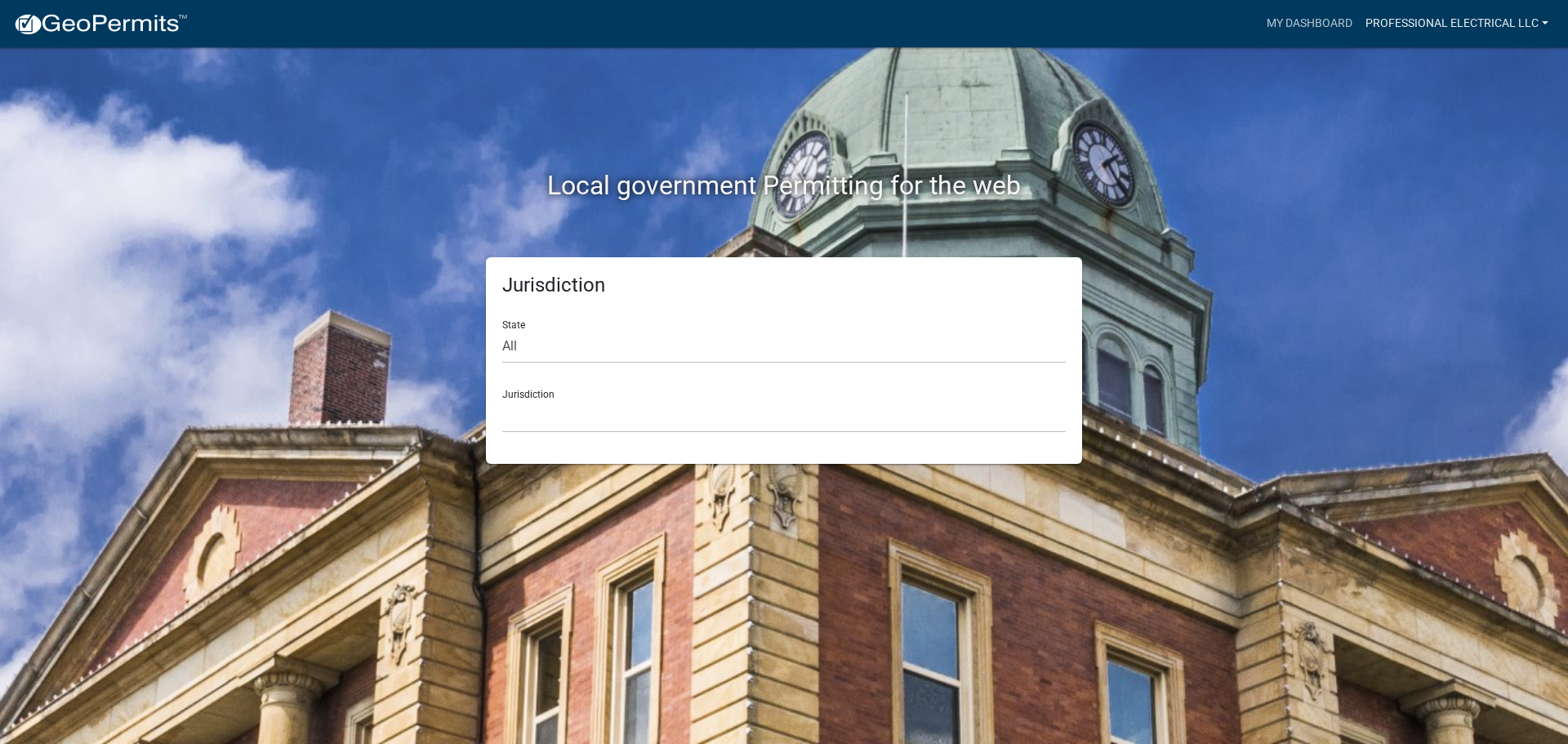
click at [1480, 20] on link "Professional Electrical LLC" at bounding box center [1456, 23] width 196 height 31
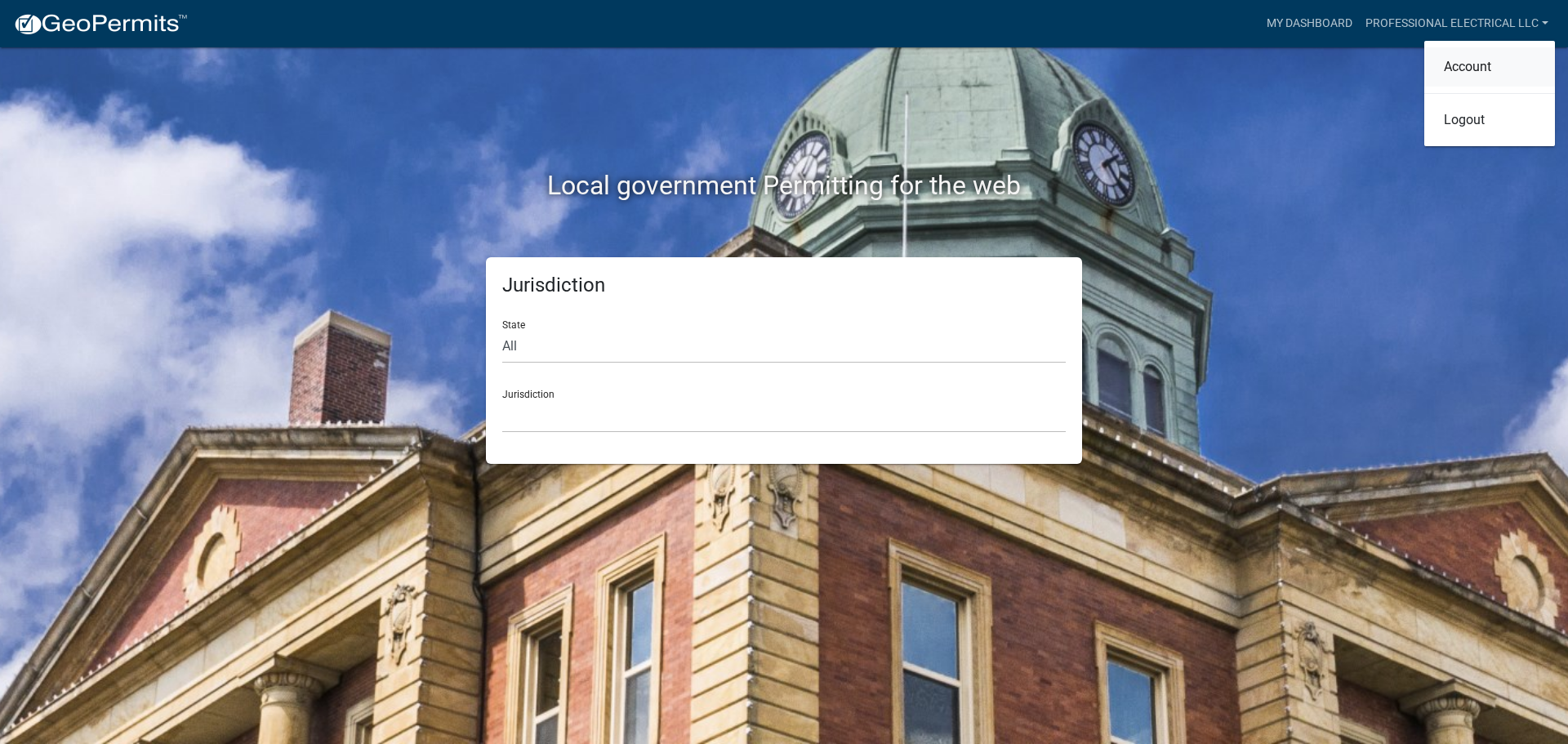
click at [1491, 67] on link "Account" at bounding box center [1489, 67] width 130 height 39
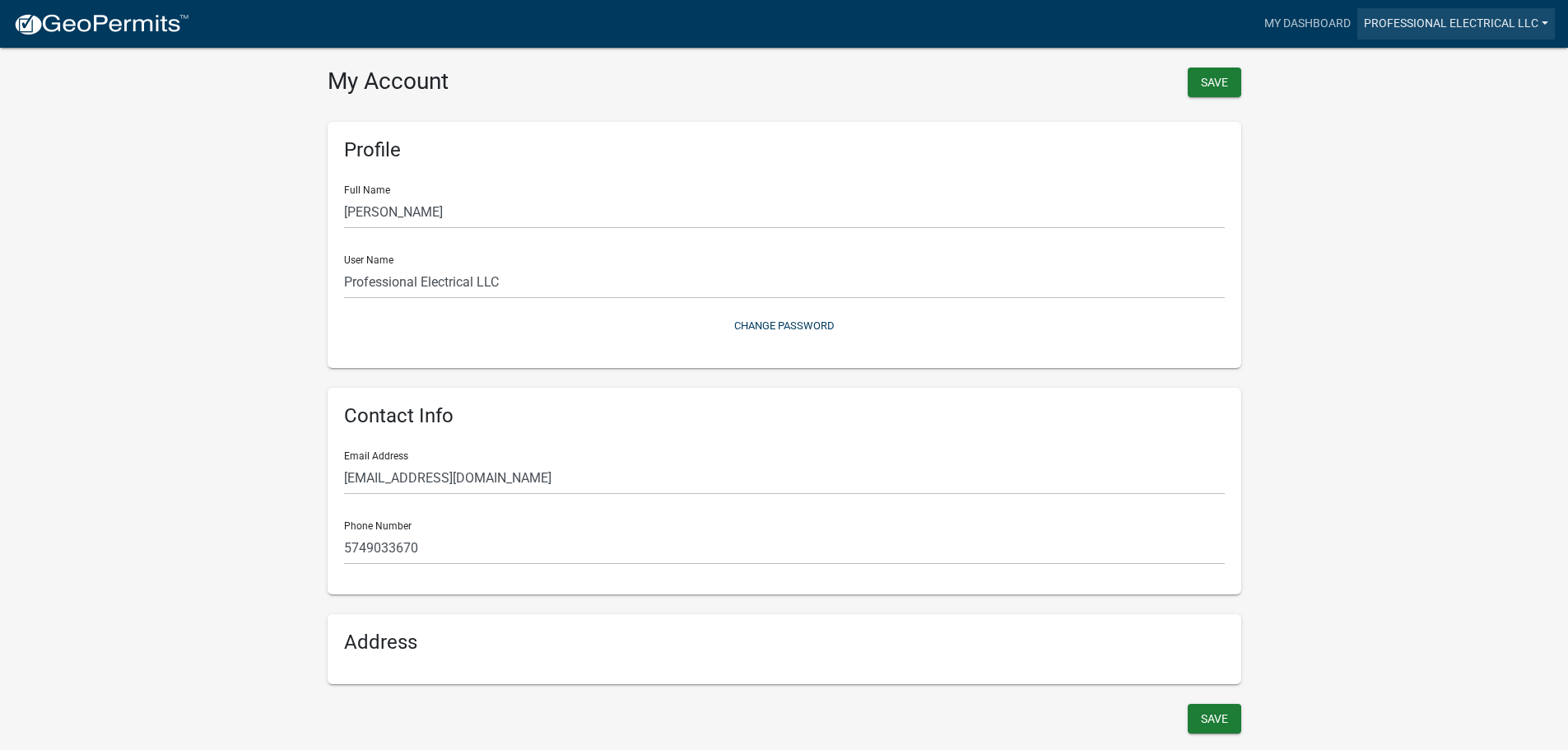
click at [1441, 18] on link "Professional Electrical LLC" at bounding box center [1455, 23] width 198 height 31
click at [1409, 240] on wm-user-profile-view "more_horiz My Dashboard Professional Electrical LLC Account Logout My Account S…" at bounding box center [784, 378] width 1568 height 718
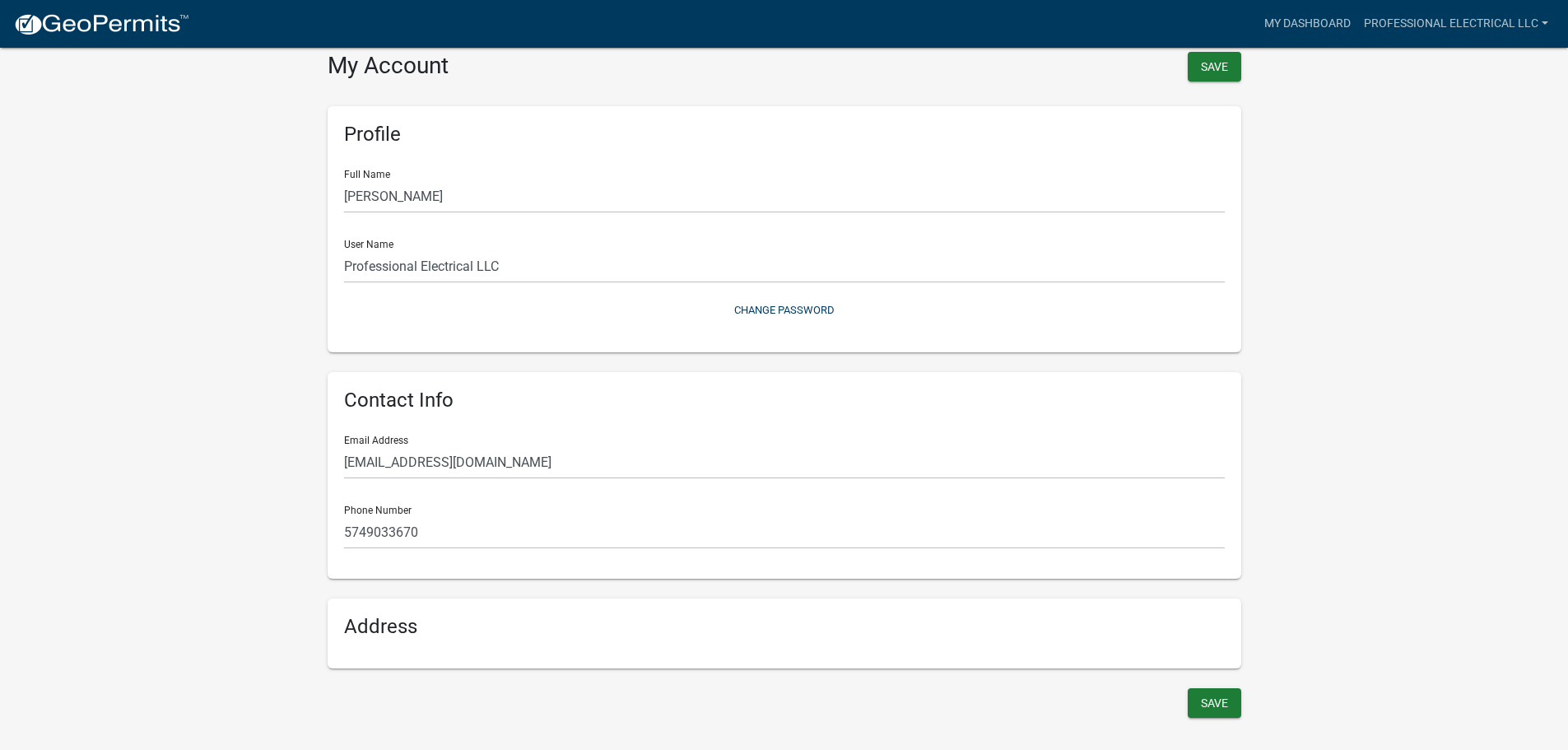
scroll to position [20, 0]
drag, startPoint x: 392, startPoint y: 624, endPoint x: 422, endPoint y: 626, distance: 30.1
click at [393, 624] on h6 "Address" at bounding box center [784, 622] width 881 height 24
click at [1211, 702] on button "Save" at bounding box center [1215, 698] width 54 height 29
